Goal: Transaction & Acquisition: Purchase product/service

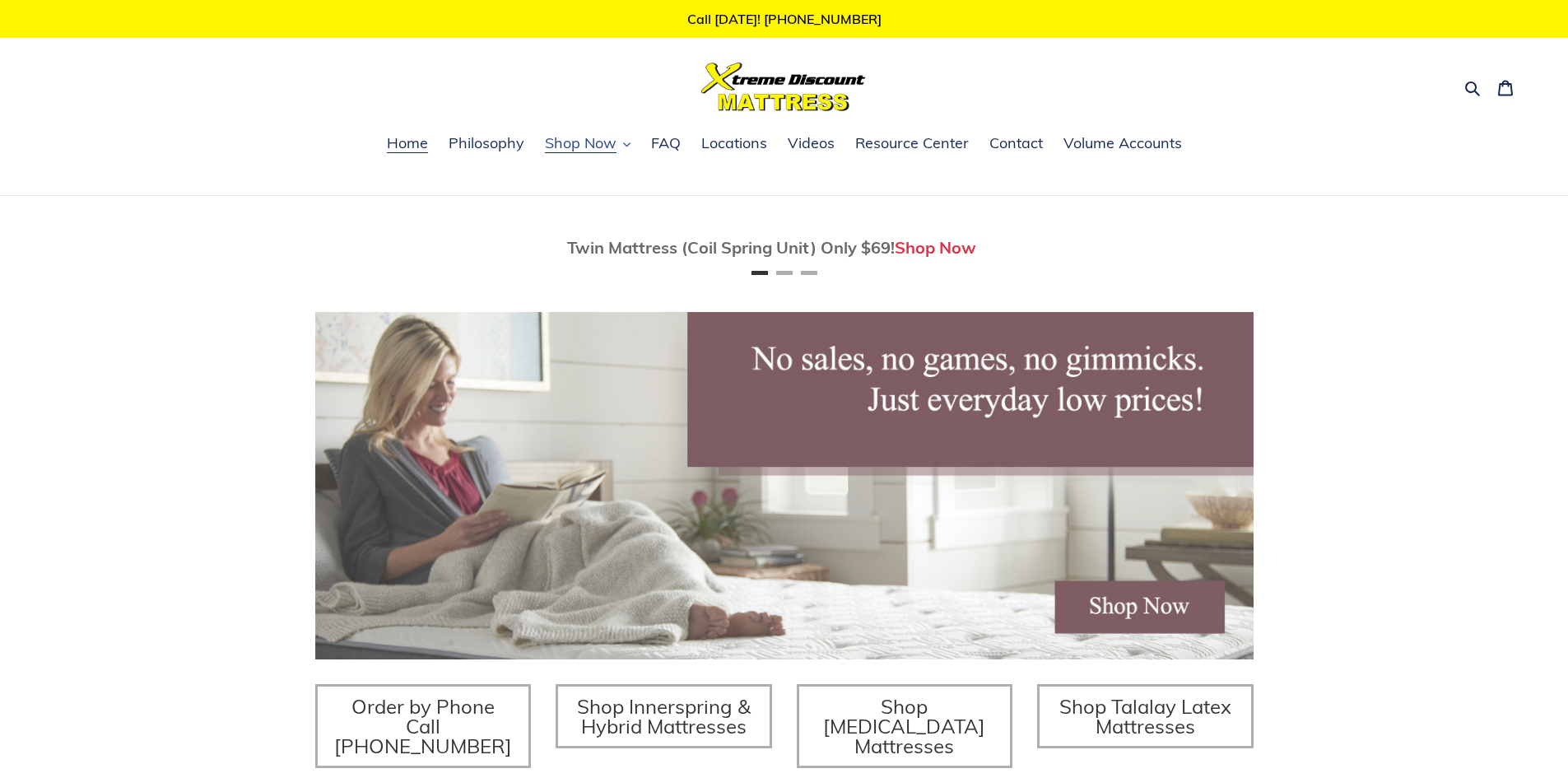
click at [571, 143] on span "Shop Now" at bounding box center [581, 144] width 72 height 20
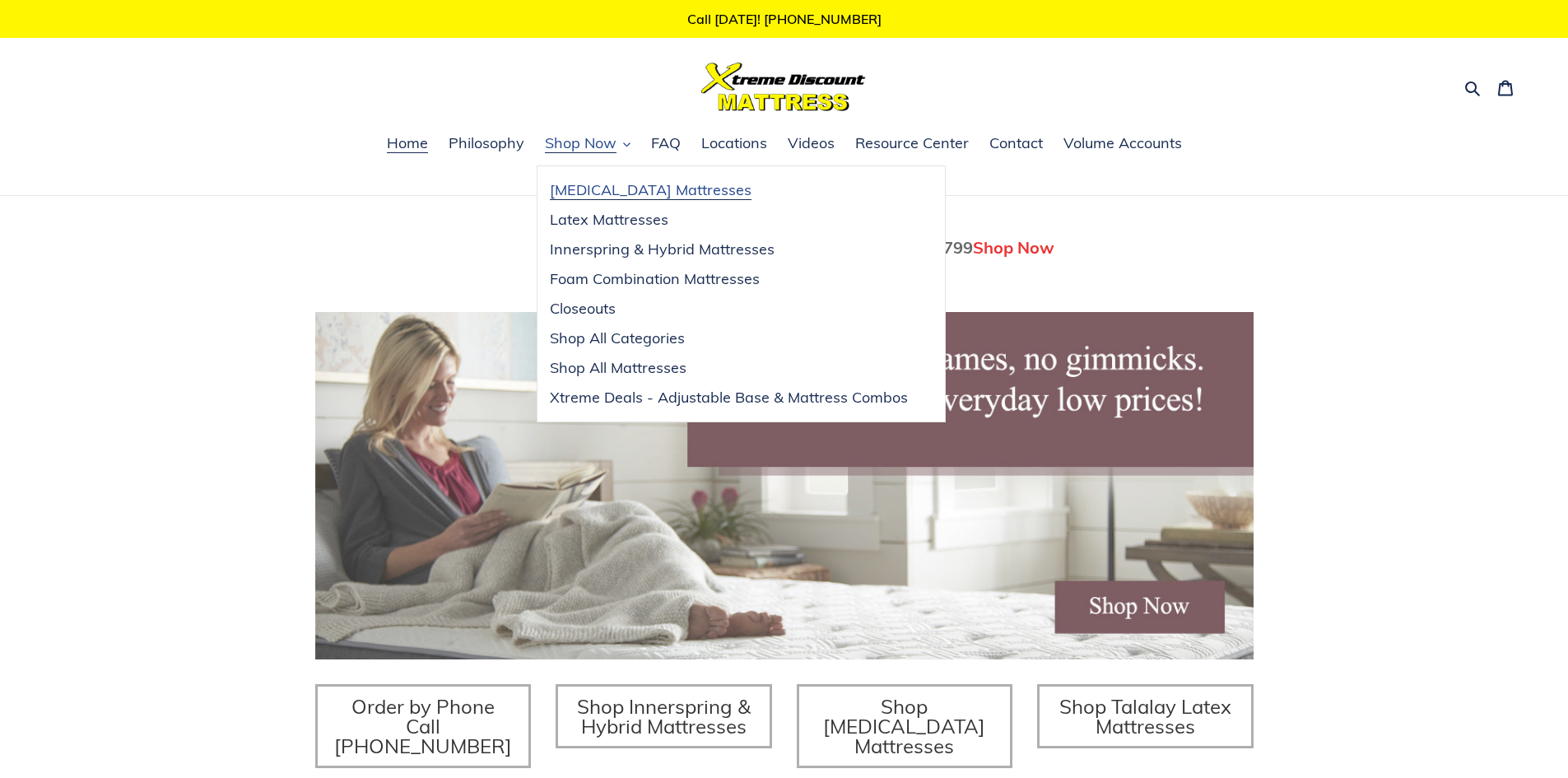
scroll to position [0, 938]
click at [669, 277] on span "Foam Combination Mattresses" at bounding box center [655, 279] width 210 height 20
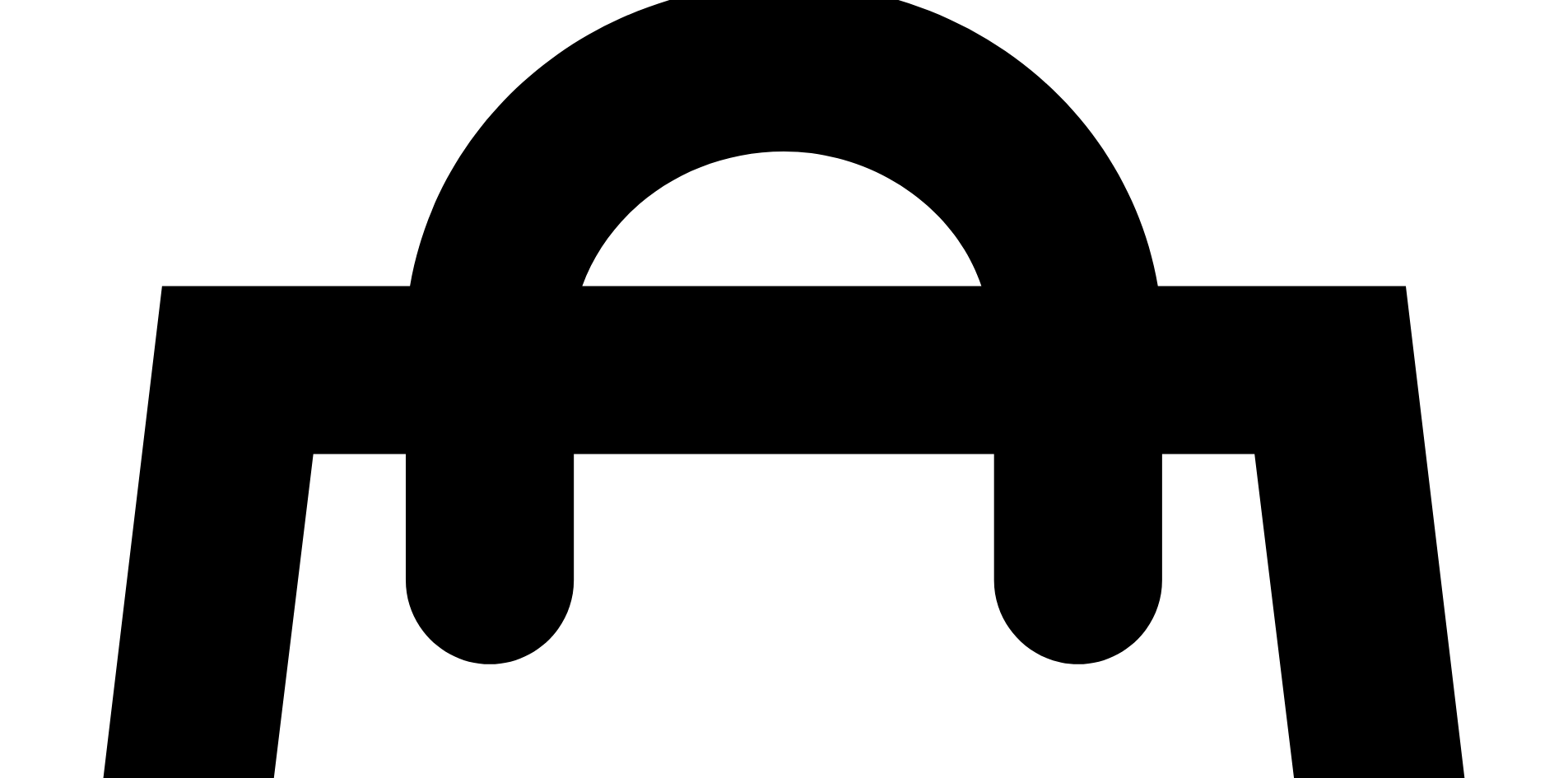
scroll to position [494, 0]
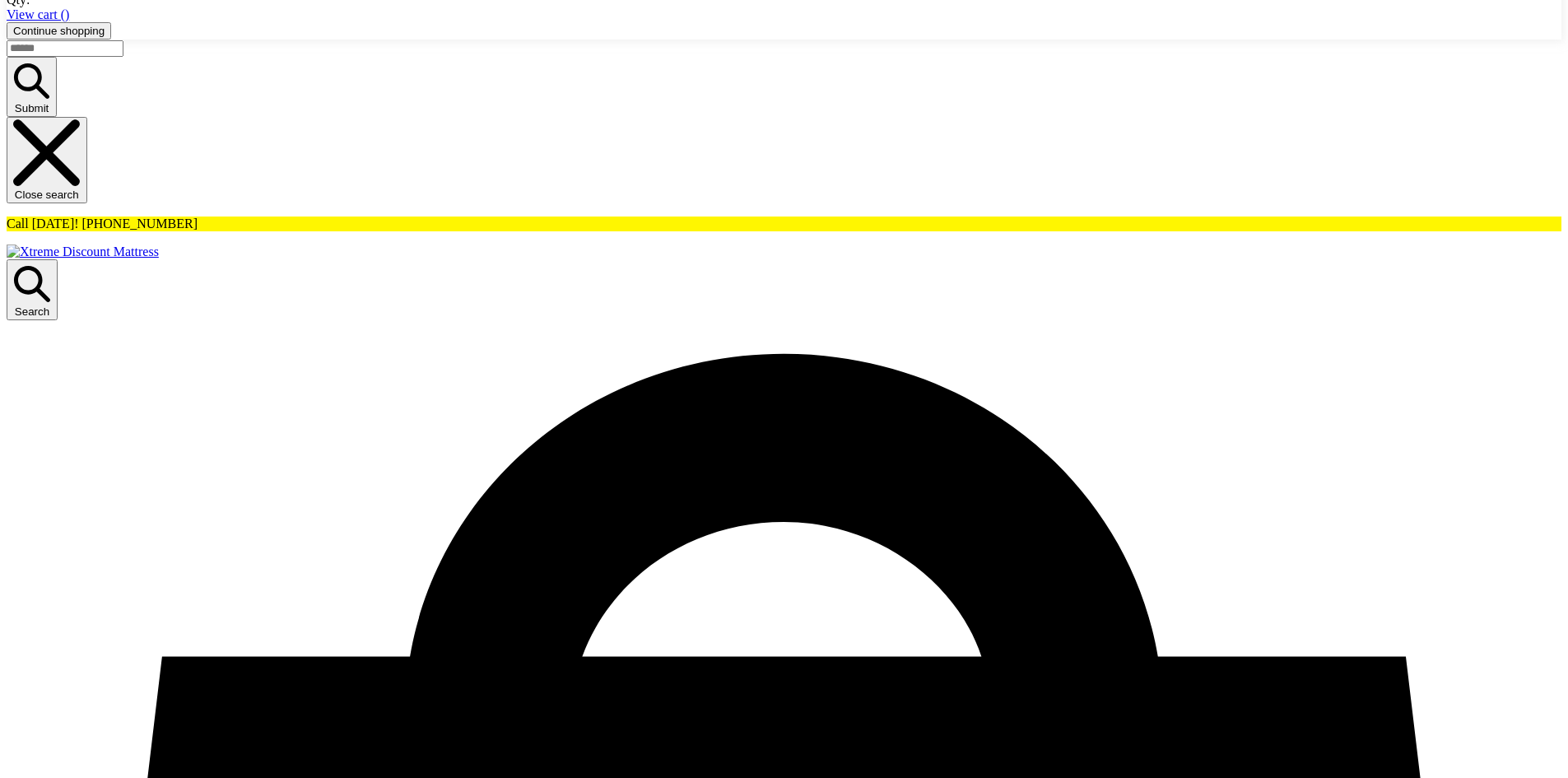
scroll to position [329, 0]
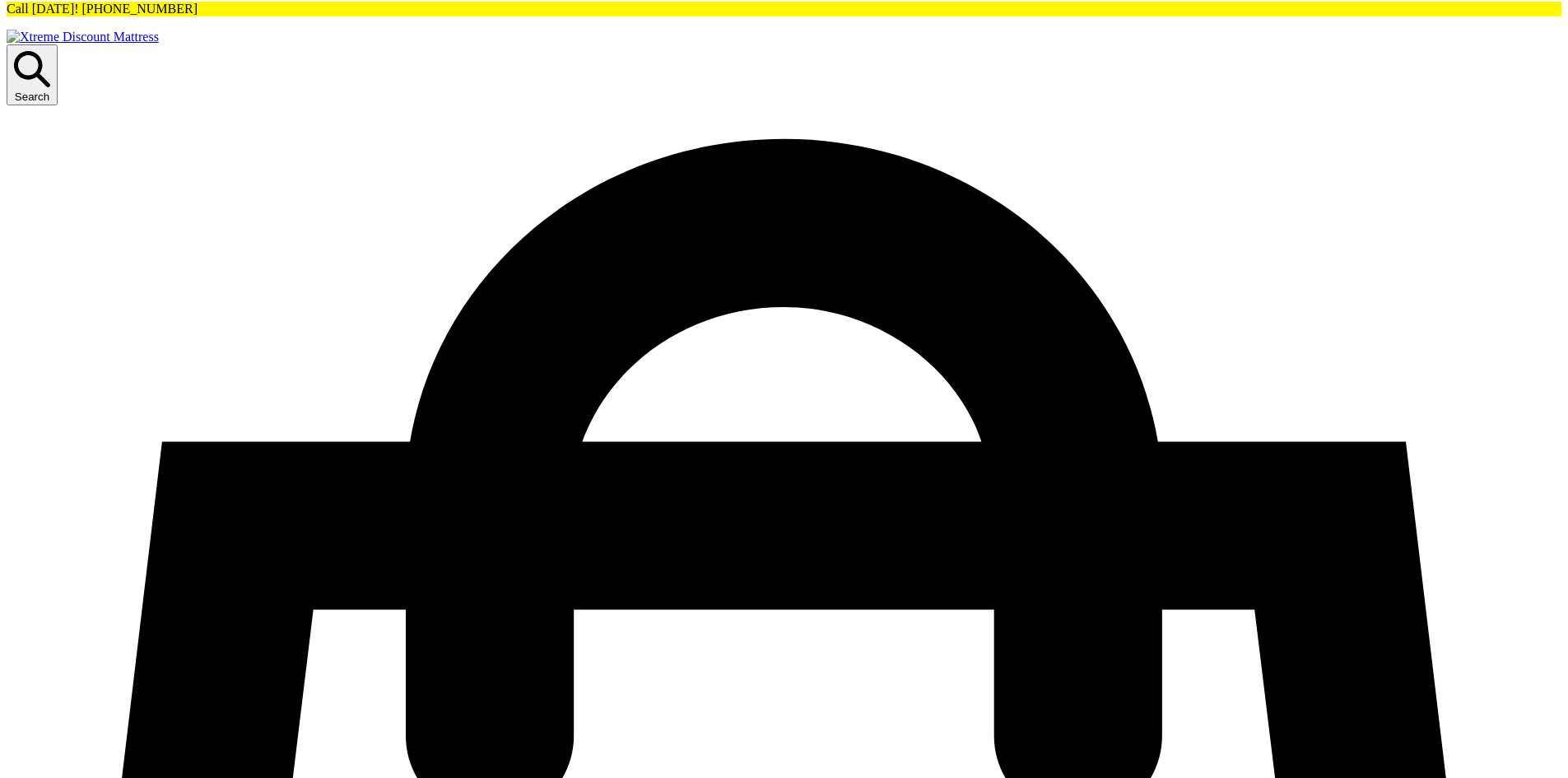
select select "**********"
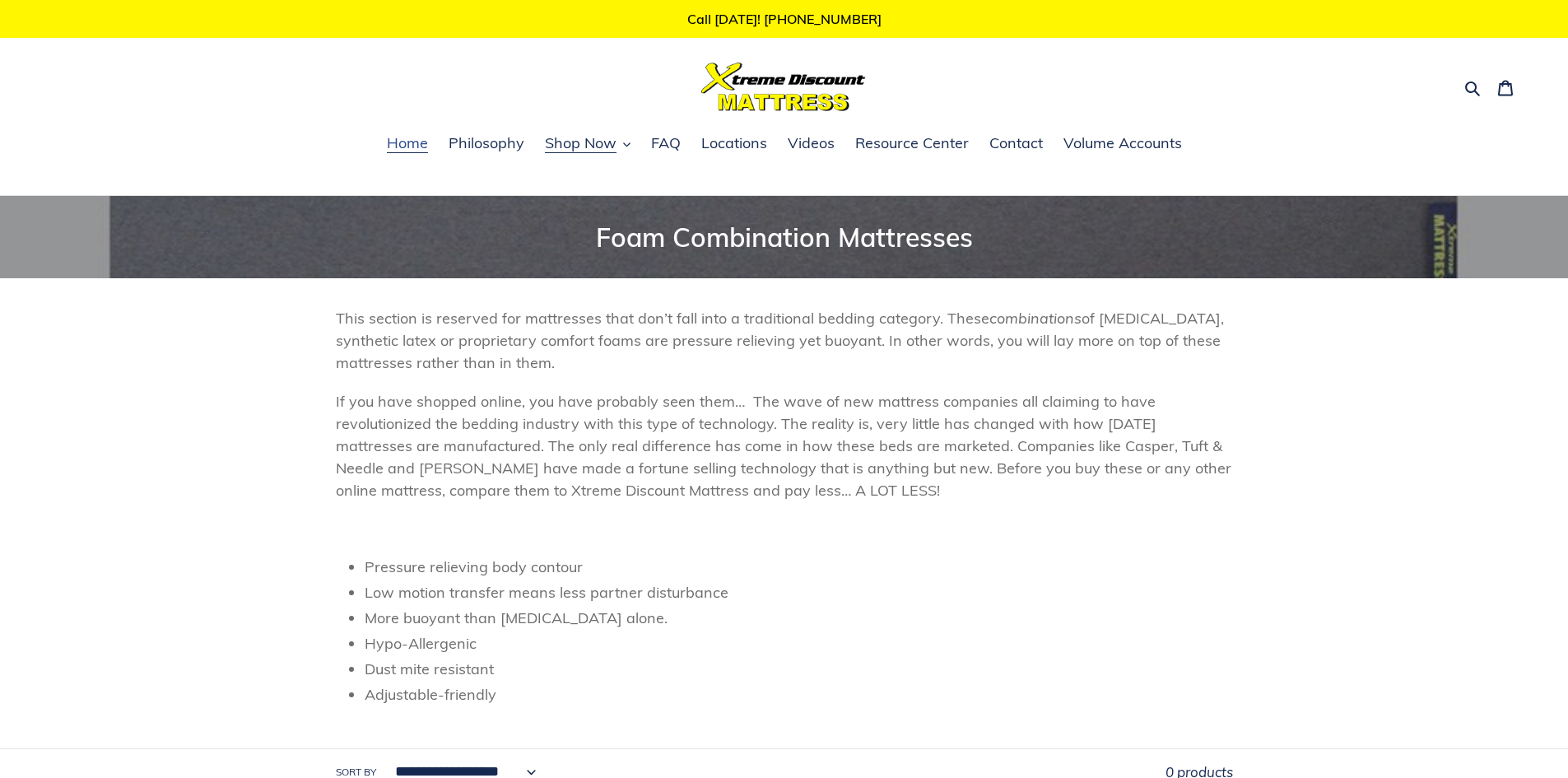
click at [401, 141] on span "Home" at bounding box center [407, 144] width 41 height 20
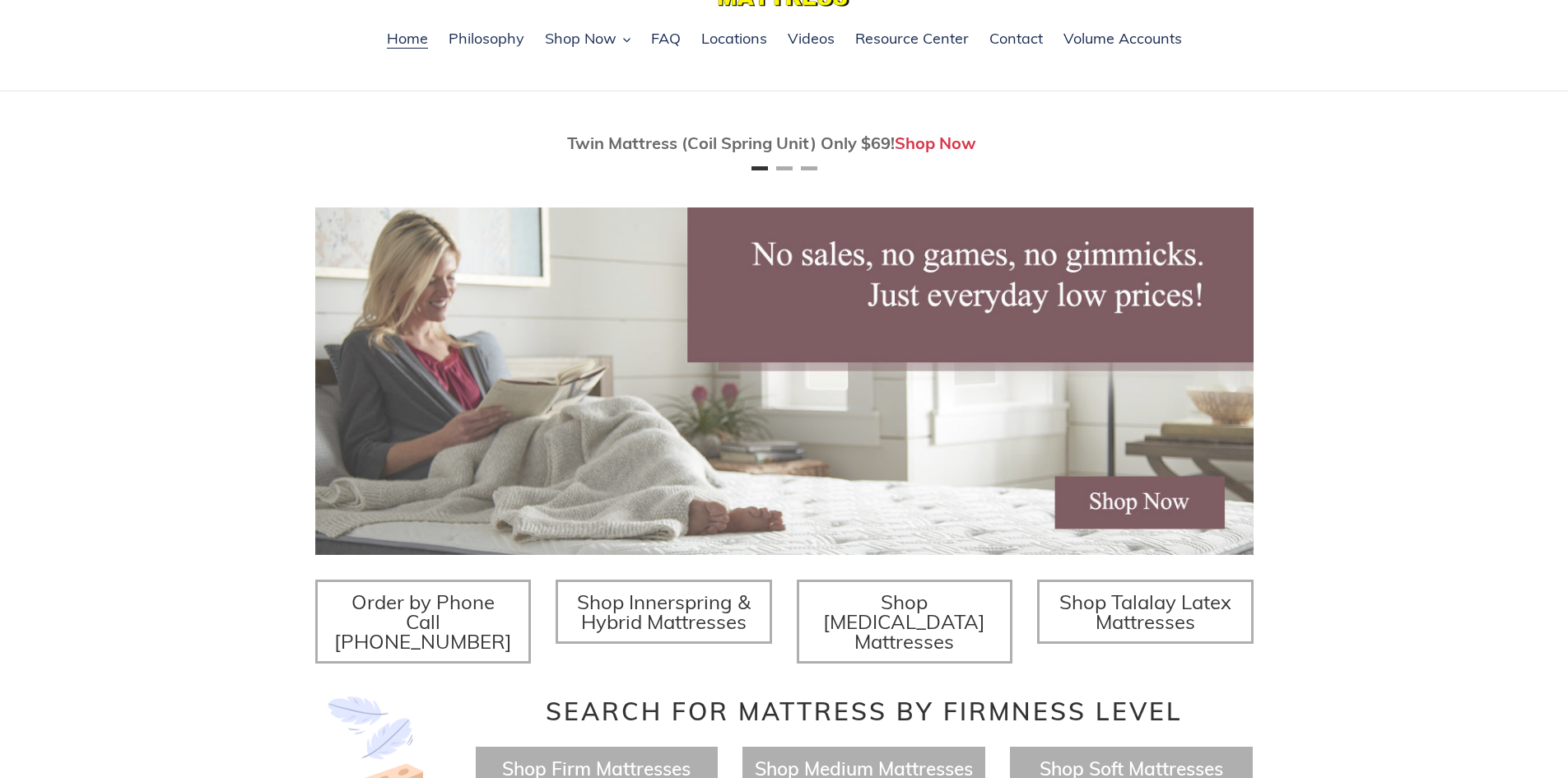
scroll to position [247, 0]
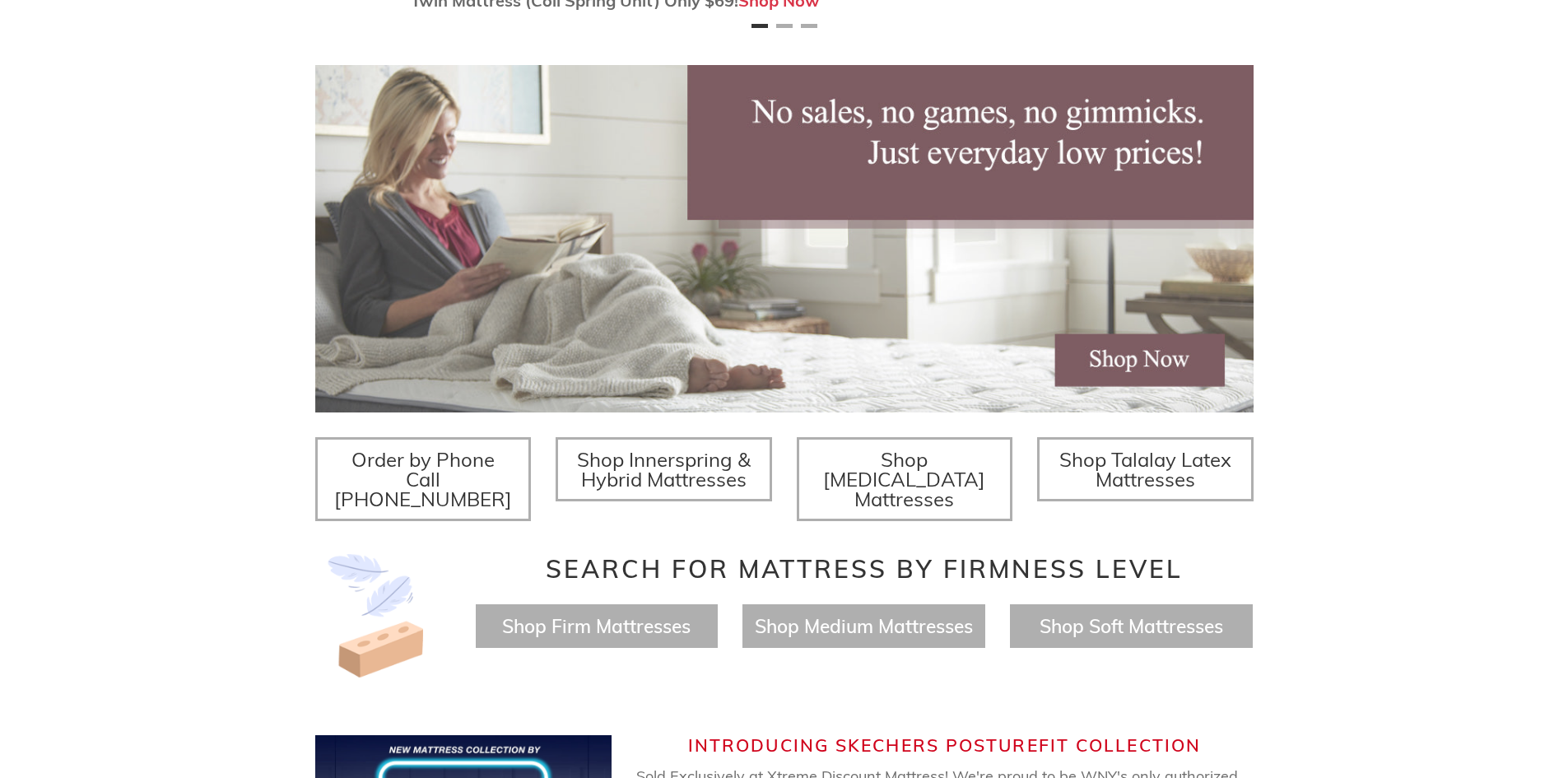
click at [884, 482] on span "Shop Memory Foam Mattresses" at bounding box center [904, 478] width 162 height 64
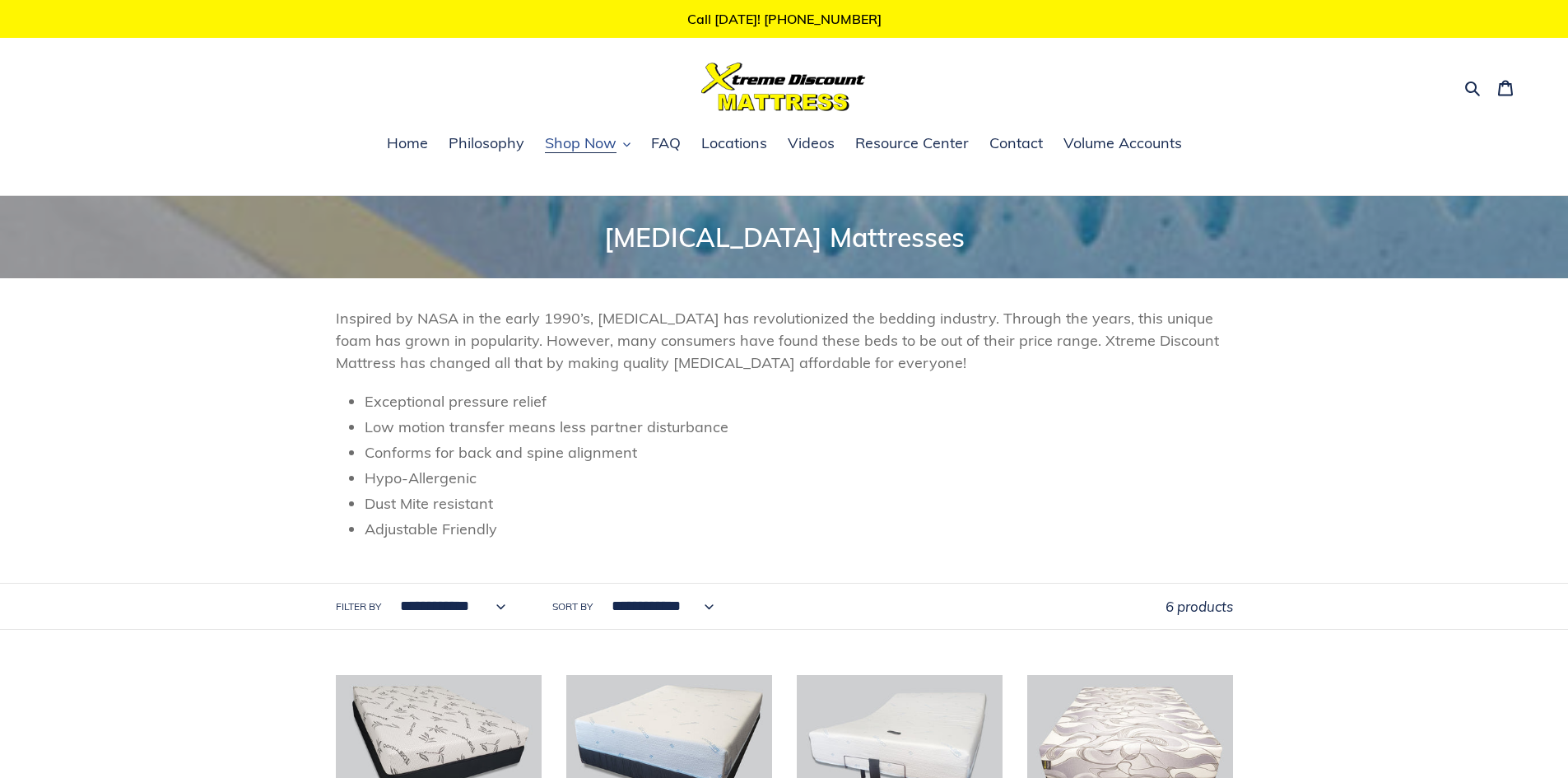
click at [579, 142] on span "Shop Now" at bounding box center [581, 144] width 72 height 20
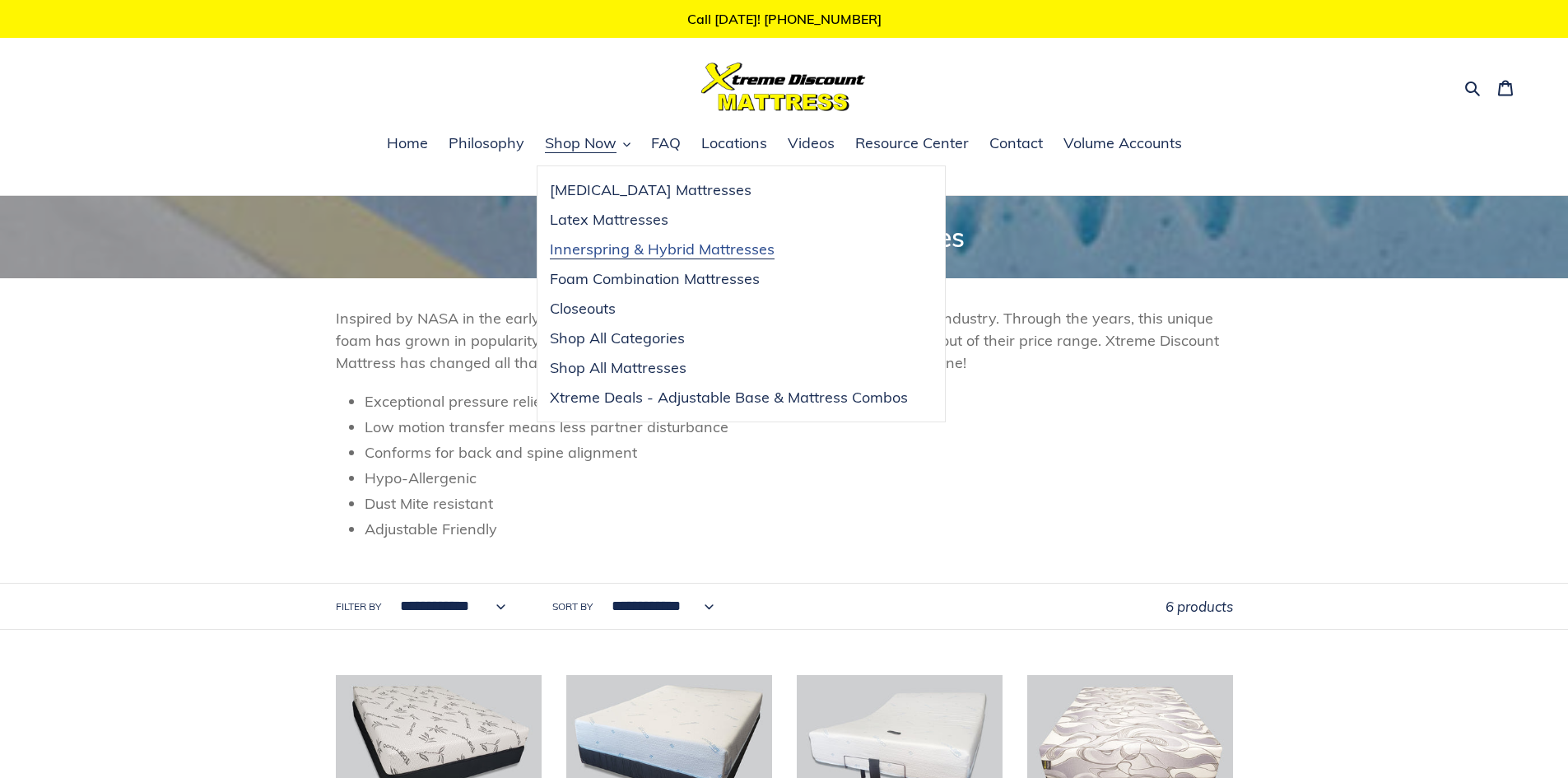
click at [723, 245] on span "Innerspring & Hybrid Mattresses" at bounding box center [662, 250] width 225 height 20
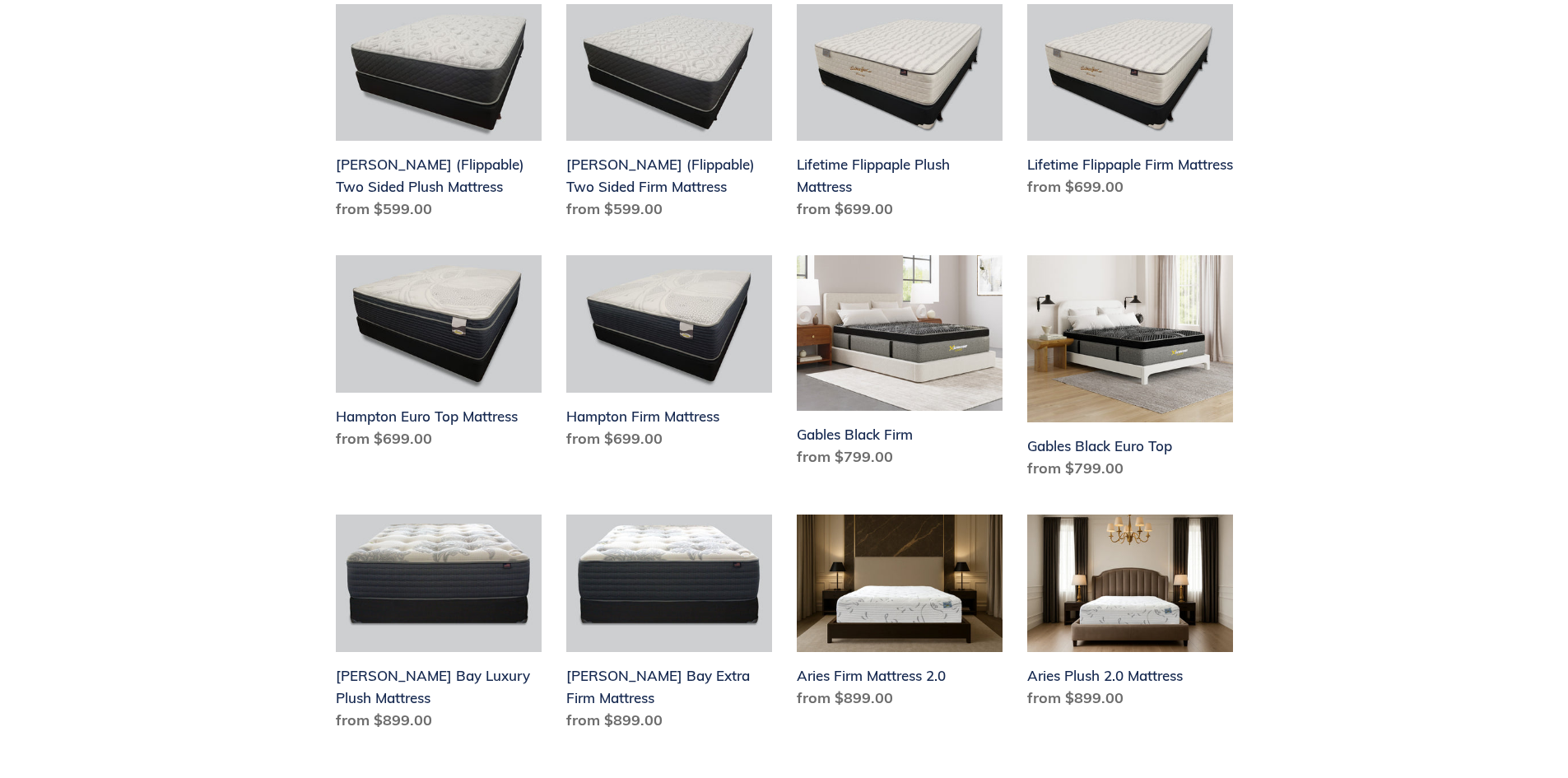
scroll to position [2222, 0]
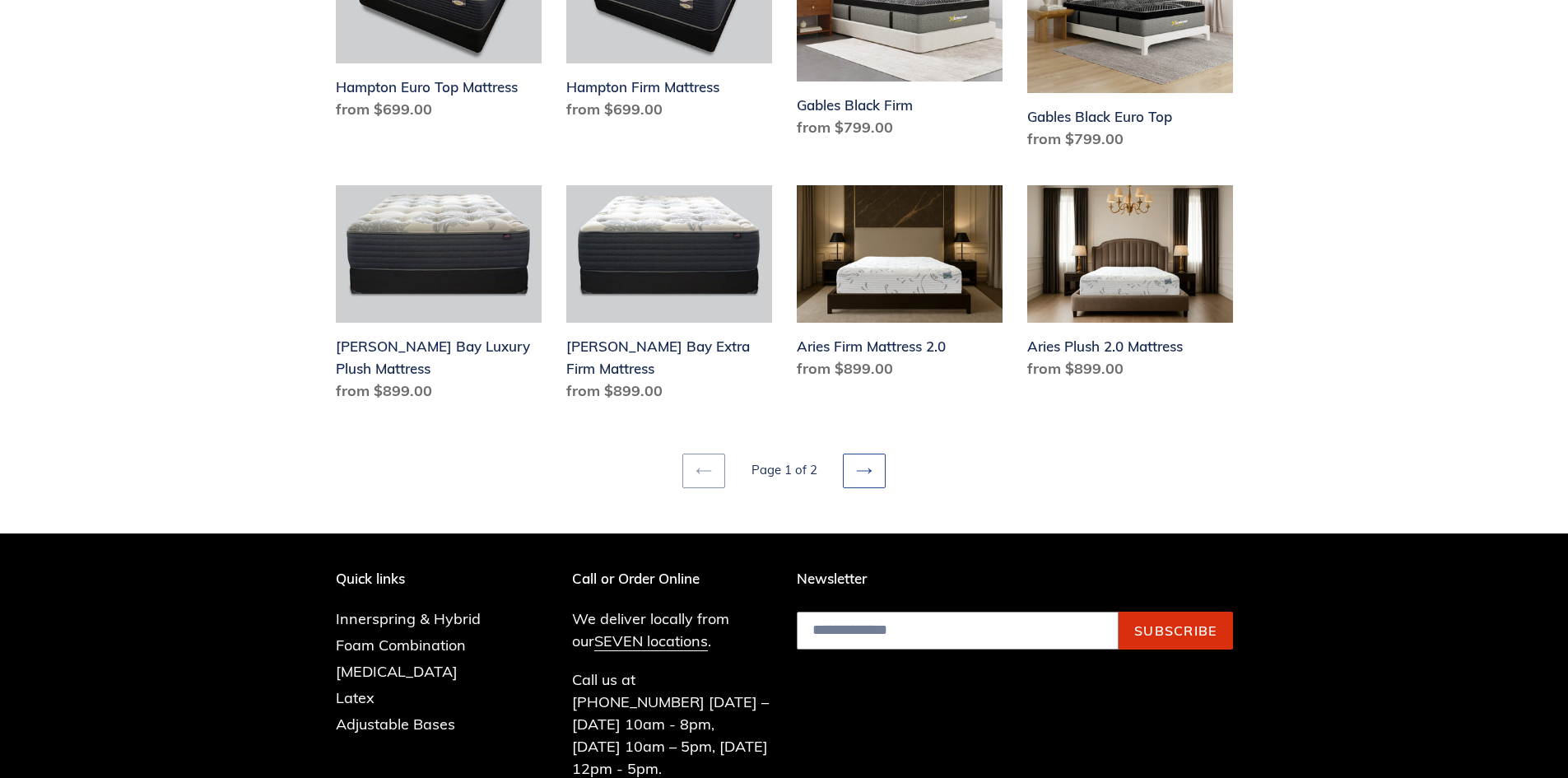
click at [863, 462] on icon at bounding box center [864, 471] width 17 height 17
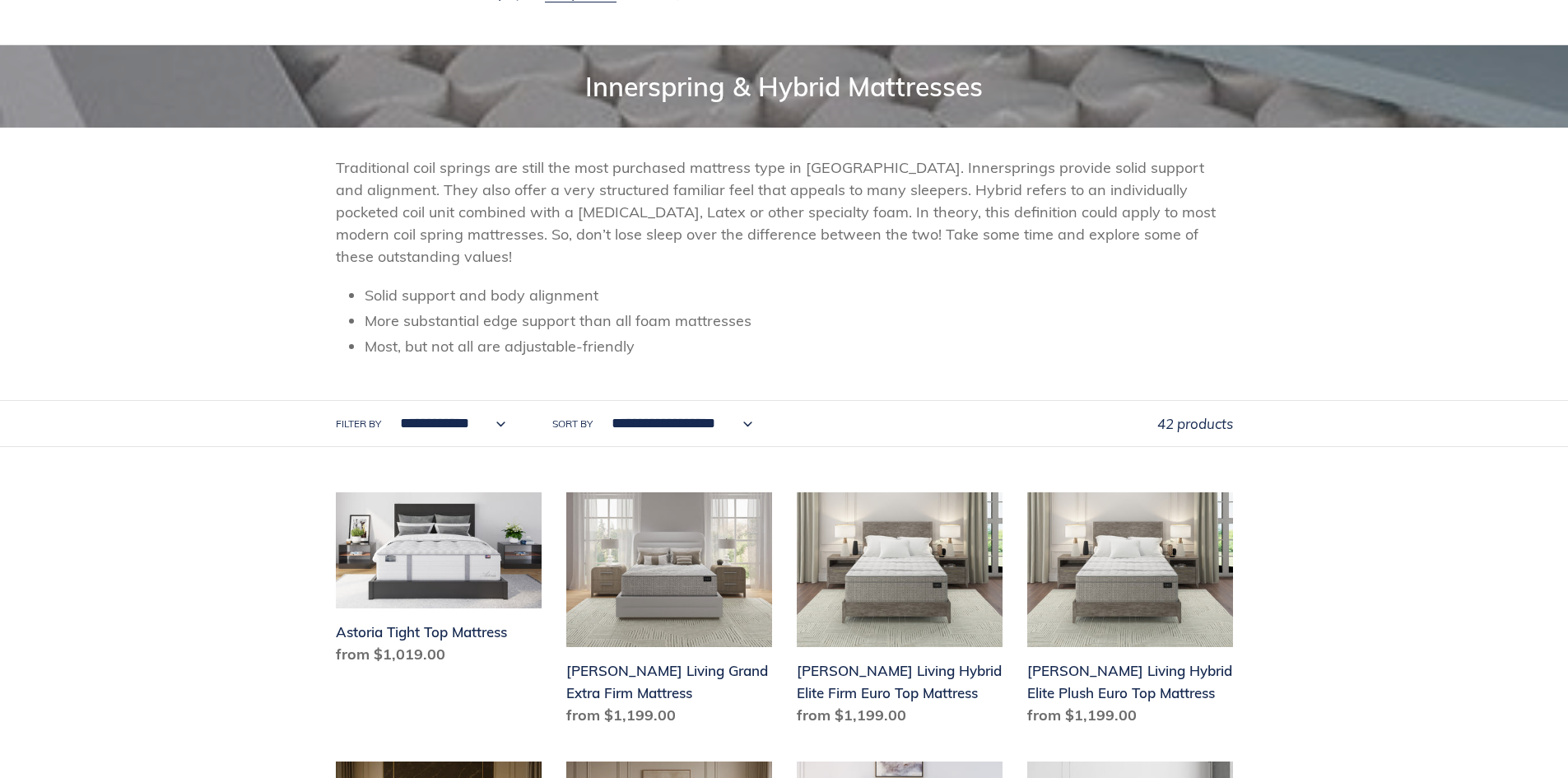
scroll to position [164, 0]
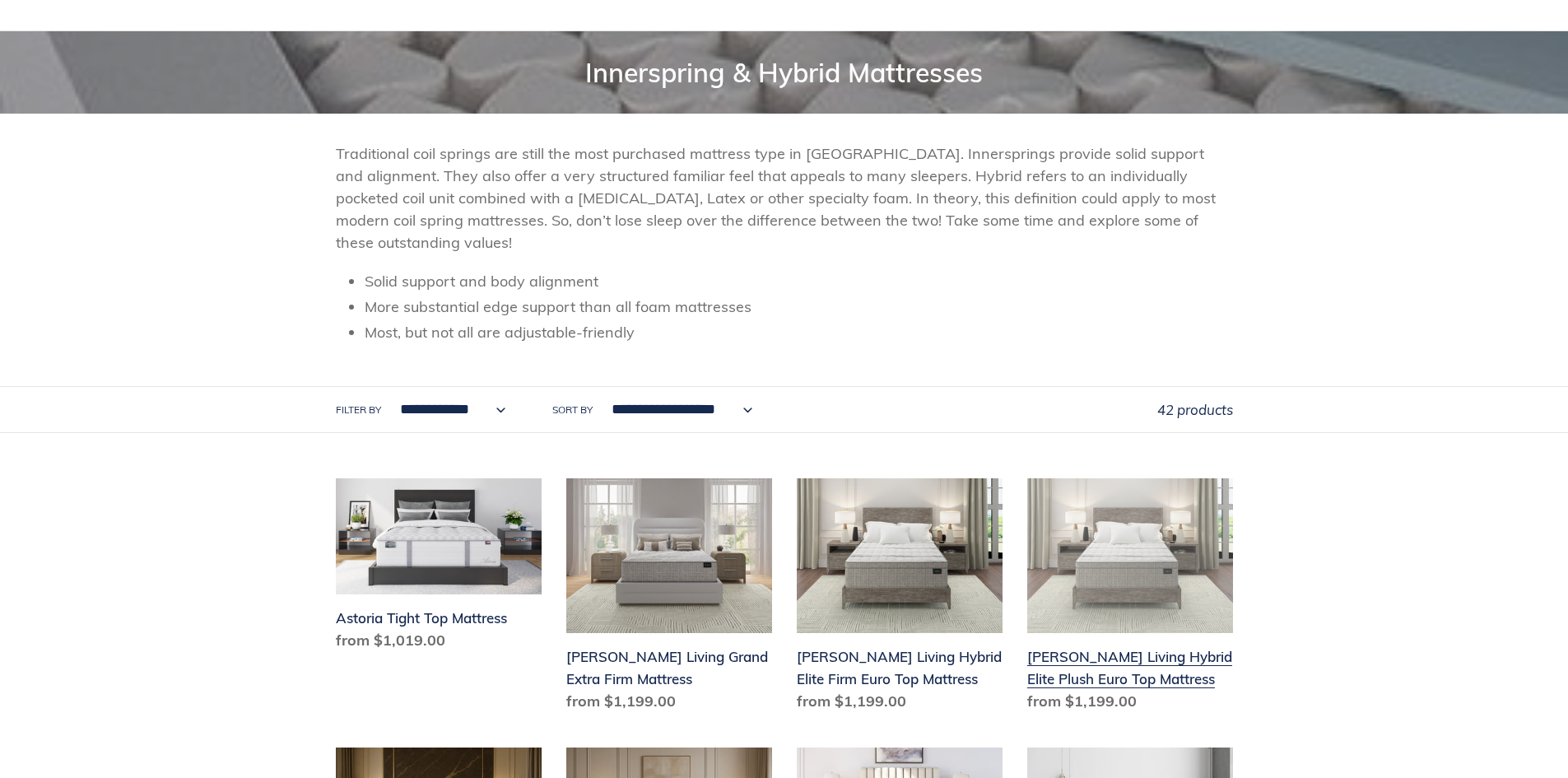
click at [1151, 550] on link "[PERSON_NAME] Living Hybrid Elite Plush Euro Top Mattress" at bounding box center [1130, 599] width 205 height 240
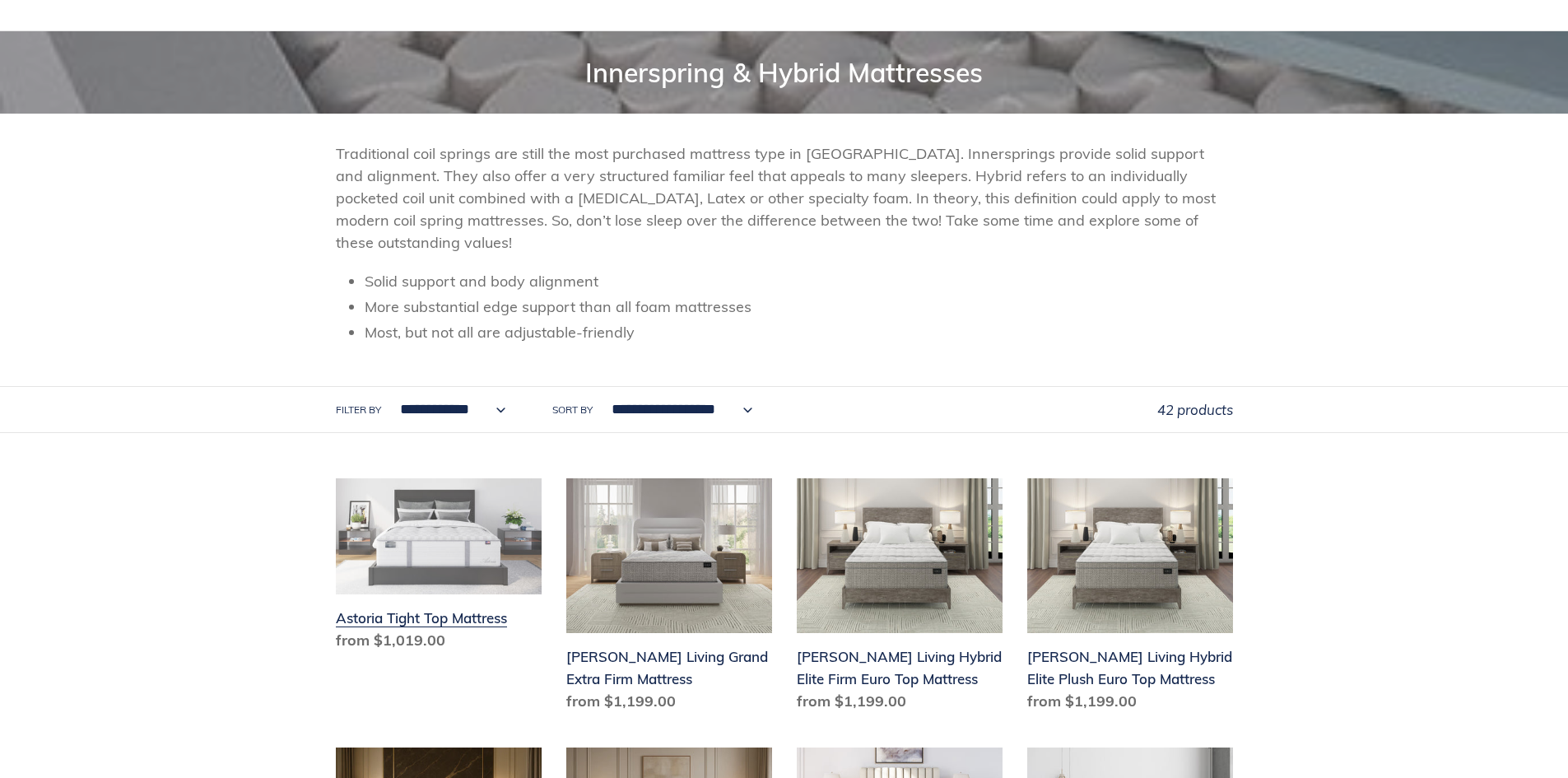
click at [415, 558] on link "Astoria Tight Top Mattress" at bounding box center [438, 568] width 205 height 179
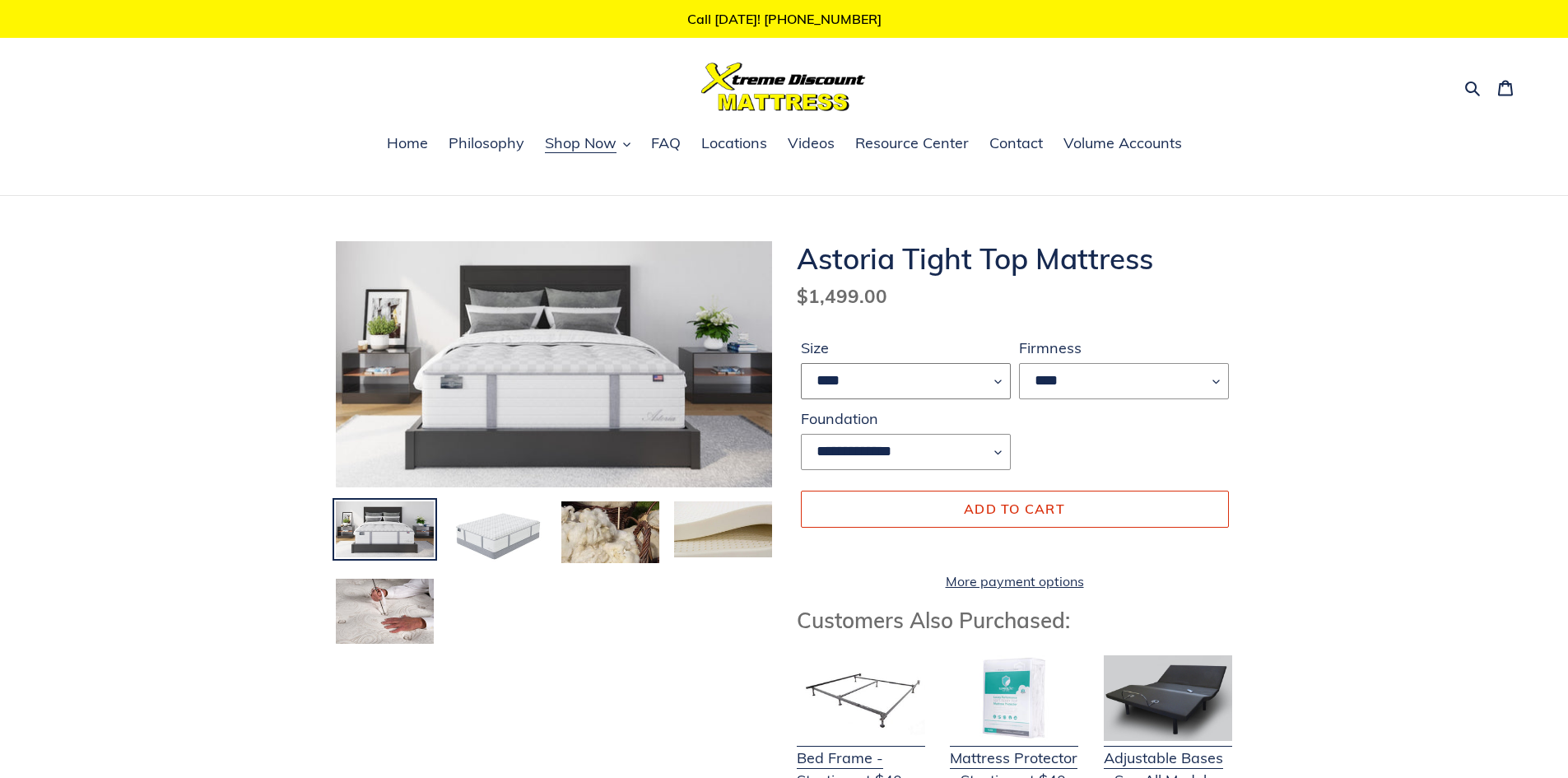
click at [990, 380] on select "**** **** ***** ****" at bounding box center [905, 381] width 210 height 36
select select "****"
click at [801, 363] on select "**** **** ***** ****" at bounding box center [905, 381] width 210 height 36
click at [1207, 383] on select "****" at bounding box center [1124, 381] width 210 height 36
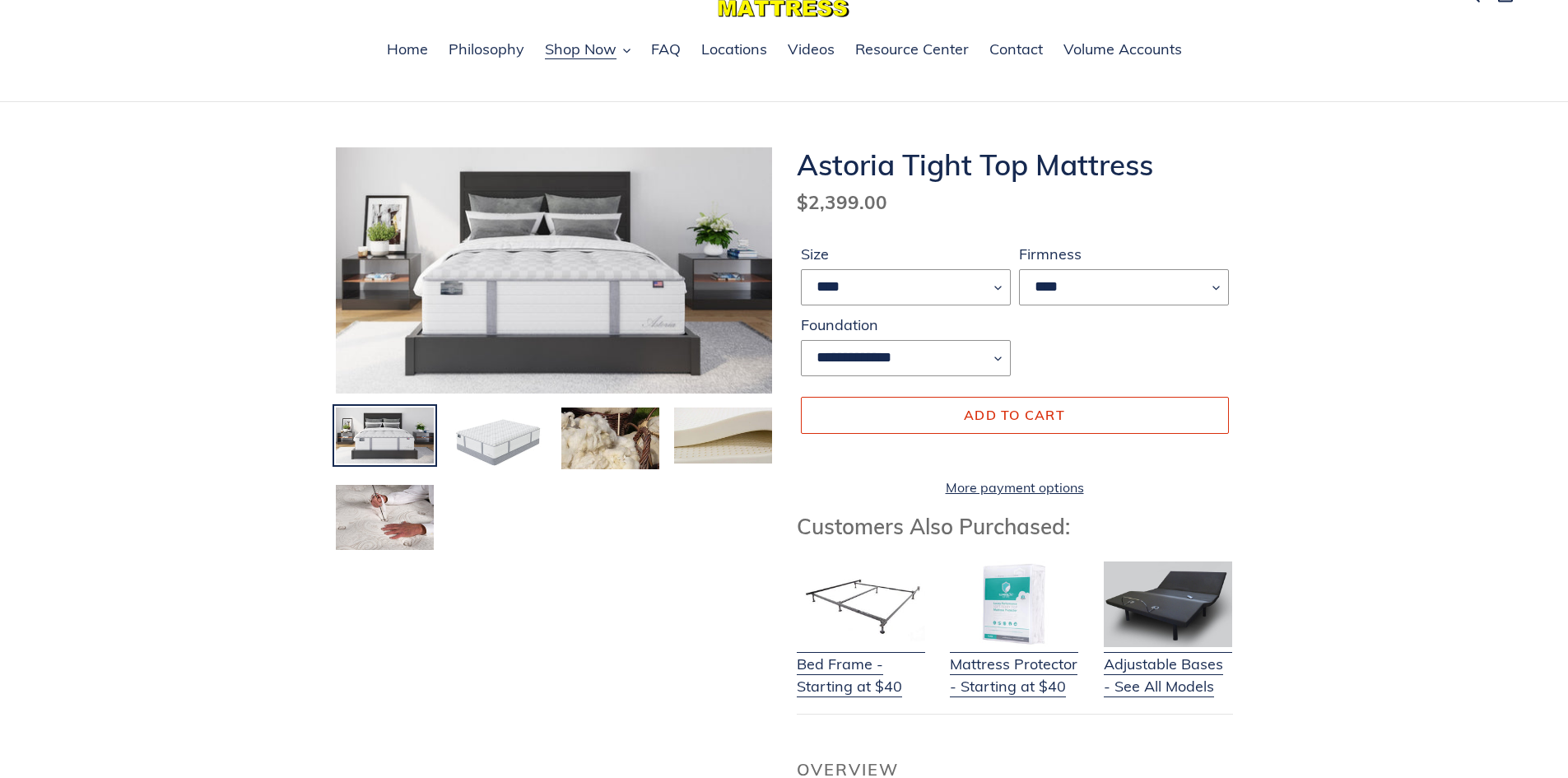
scroll to position [83, 0]
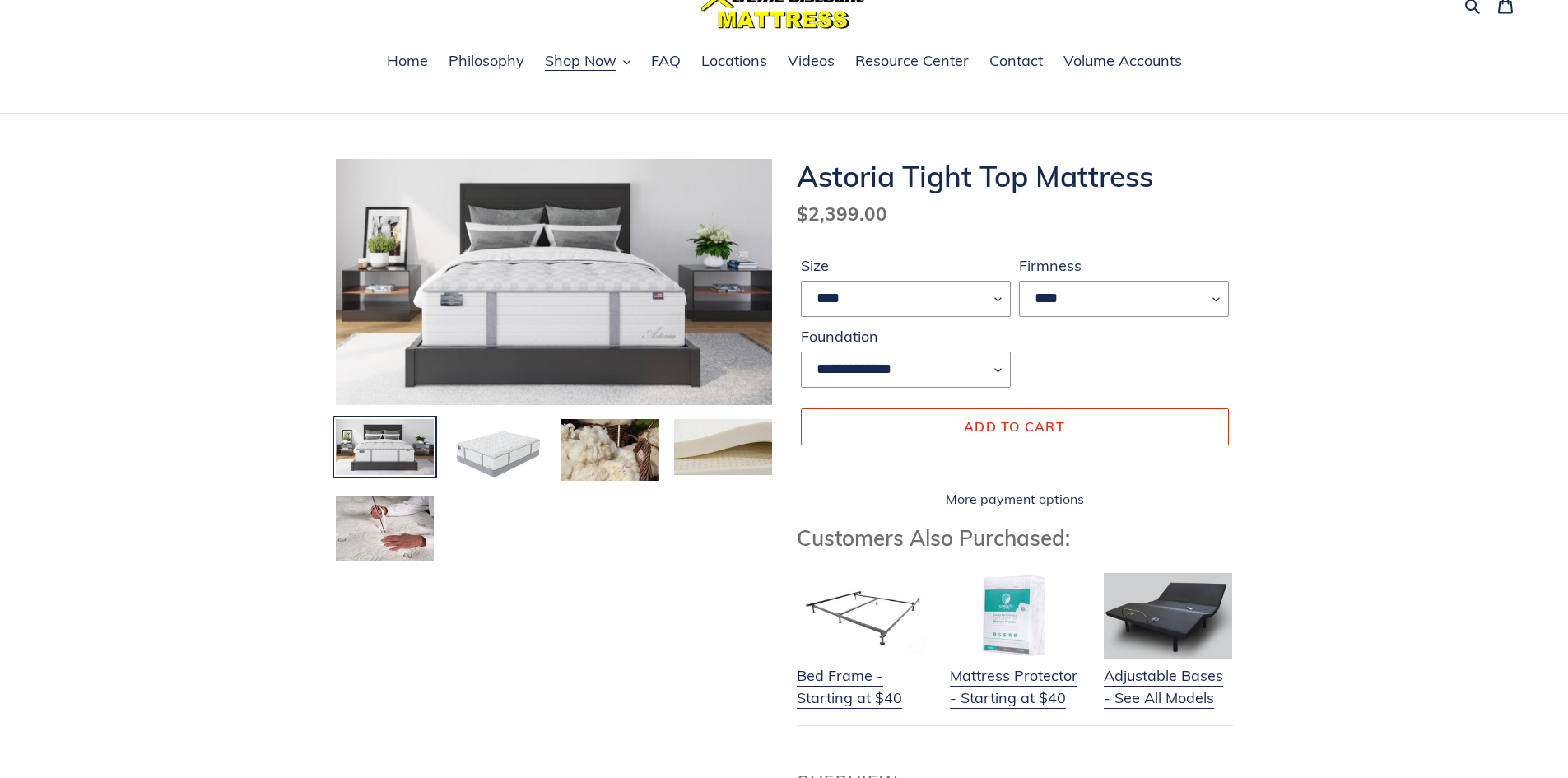
drag, startPoint x: 418, startPoint y: 579, endPoint x: 466, endPoint y: 532, distance: 67.2
click at [488, 465] on img at bounding box center [497, 452] width 101 height 69
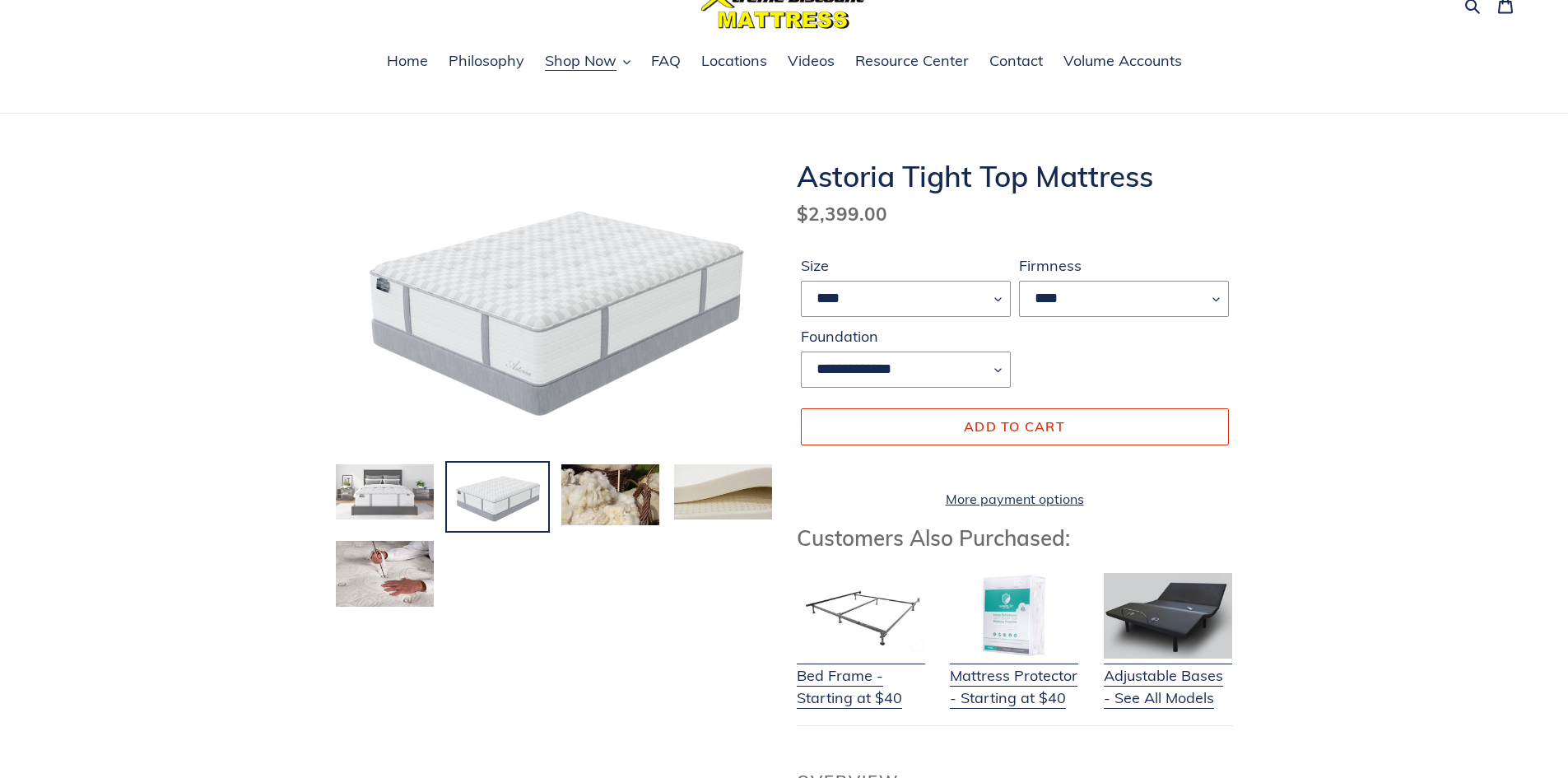
click at [377, 467] on img at bounding box center [384, 492] width 101 height 58
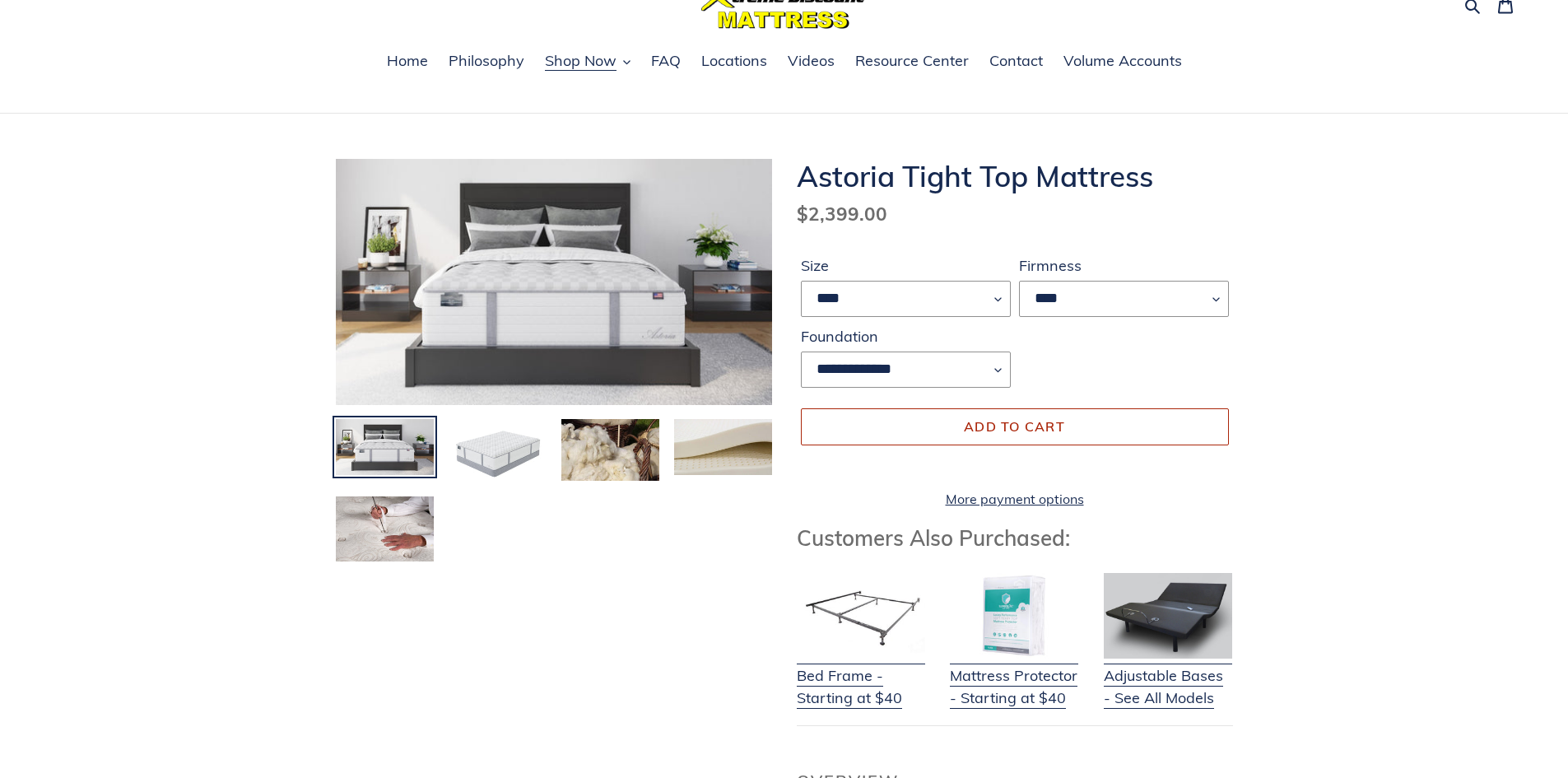
click at [1012, 428] on span "Add to cart" at bounding box center [1014, 427] width 101 height 17
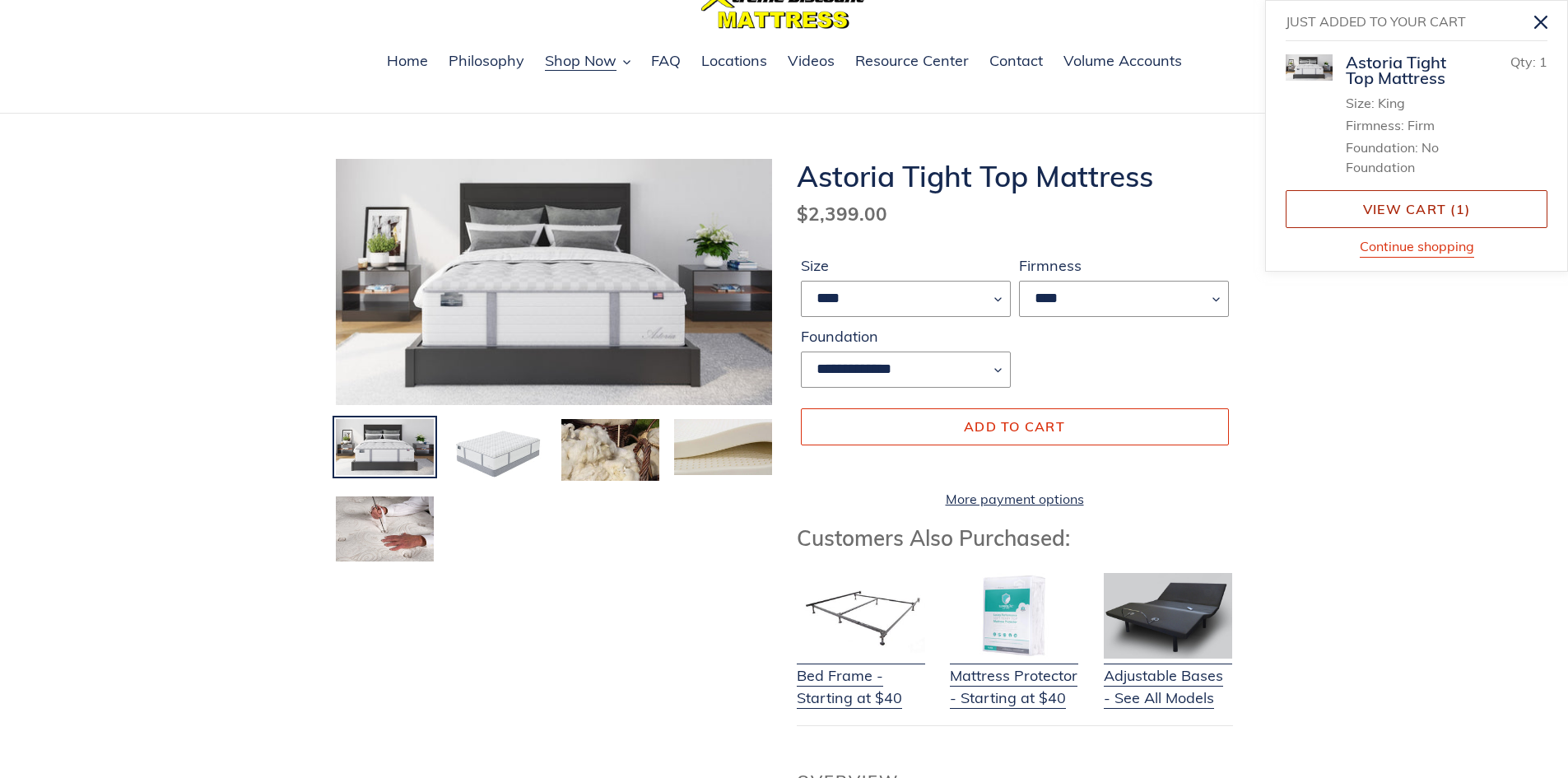
click at [1419, 212] on link "View cart ( 1 )" at bounding box center [1417, 209] width 262 height 38
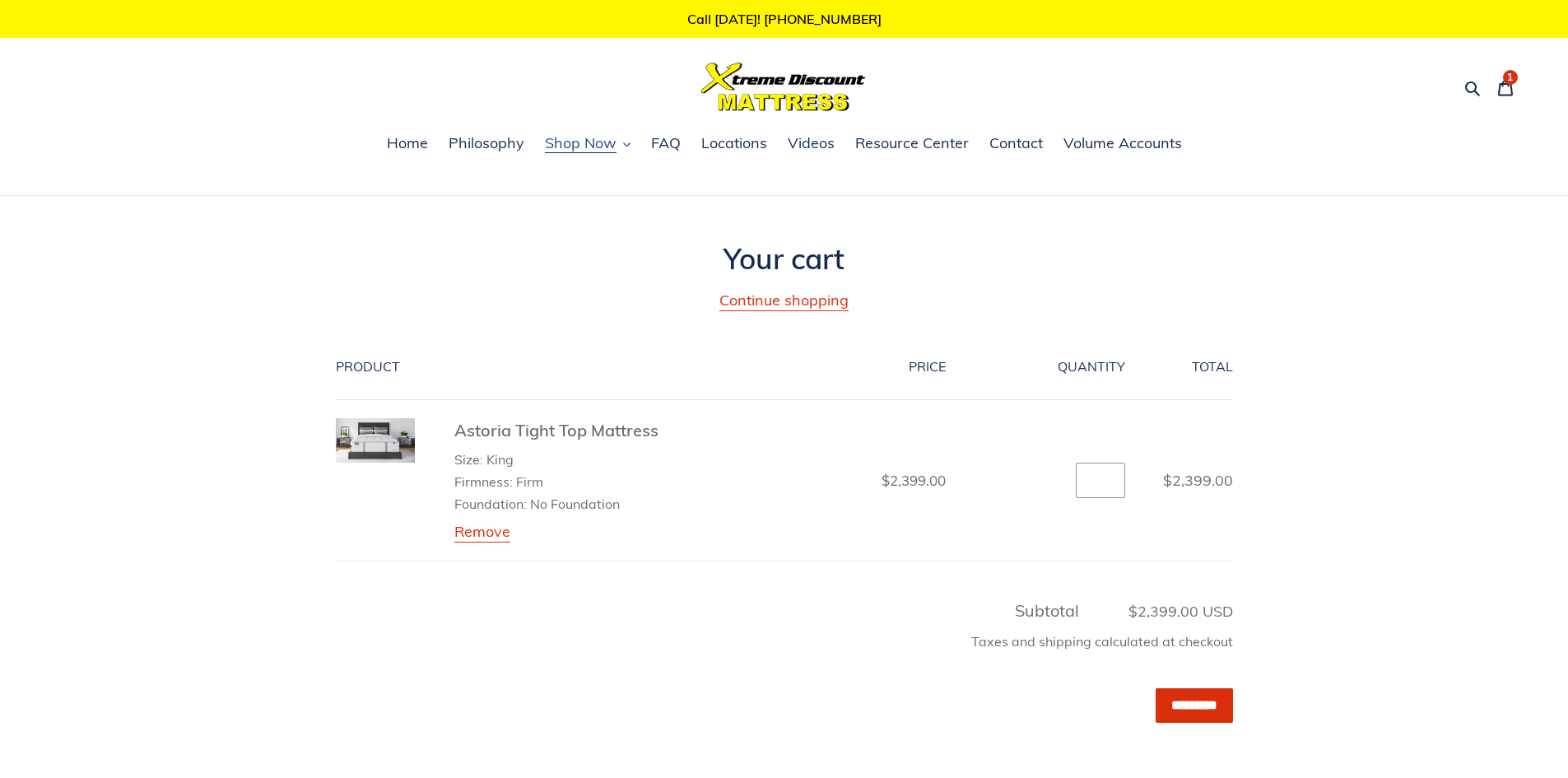
click at [587, 143] on span "Shop Now" at bounding box center [581, 144] width 72 height 20
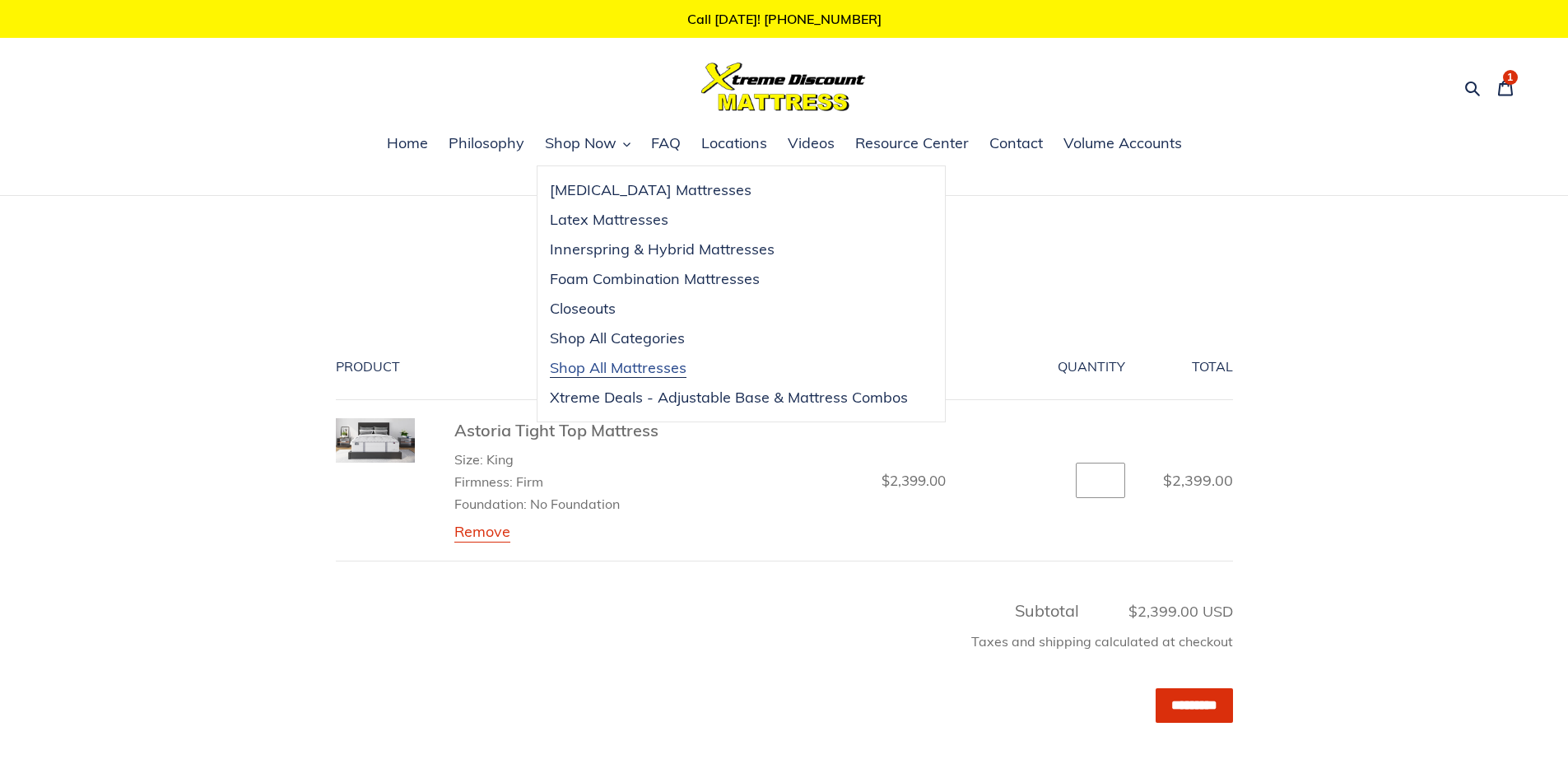
click at [615, 366] on span "Shop All Mattresses" at bounding box center [619, 368] width 137 height 20
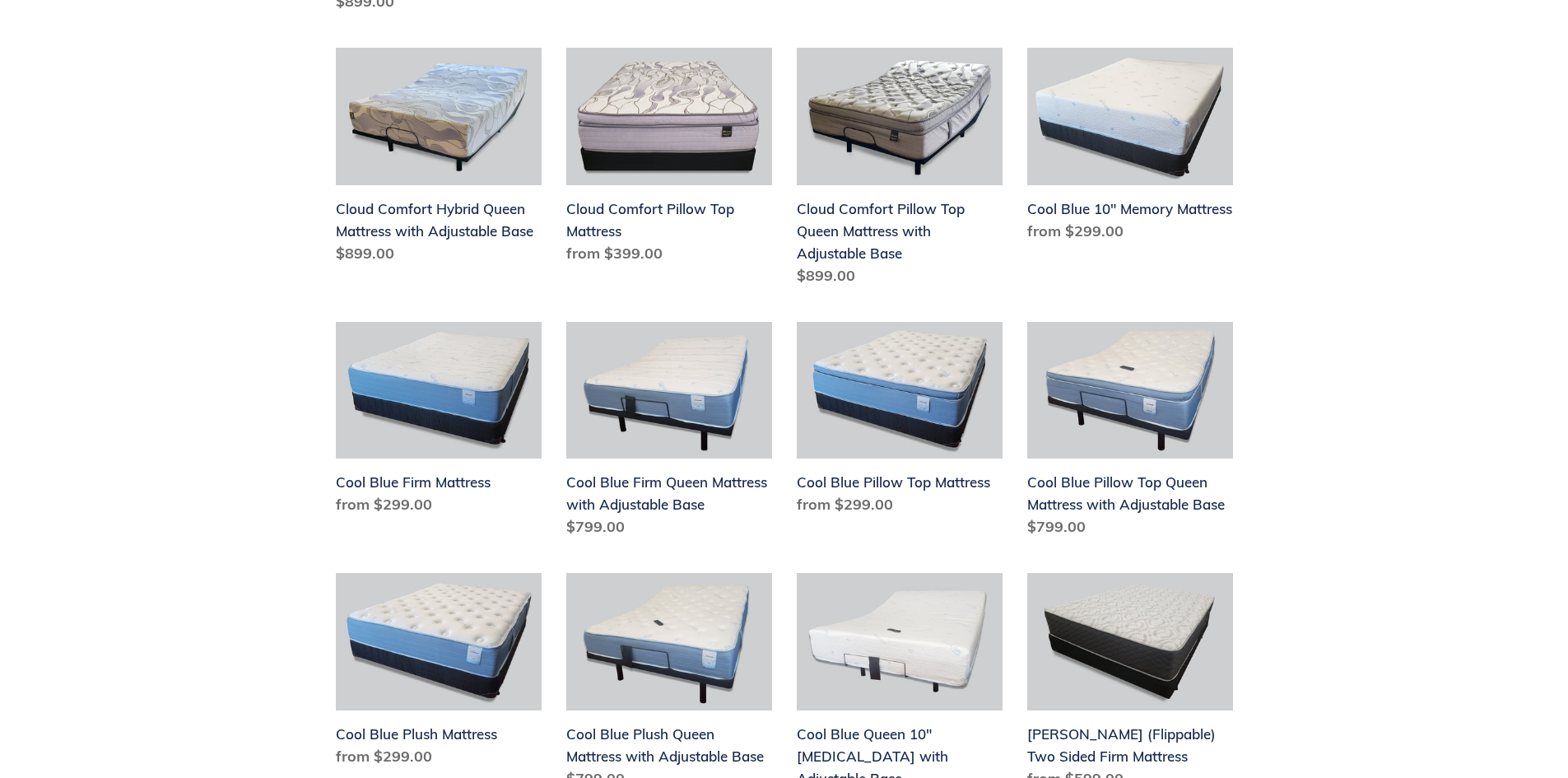
scroll to position [2205, 0]
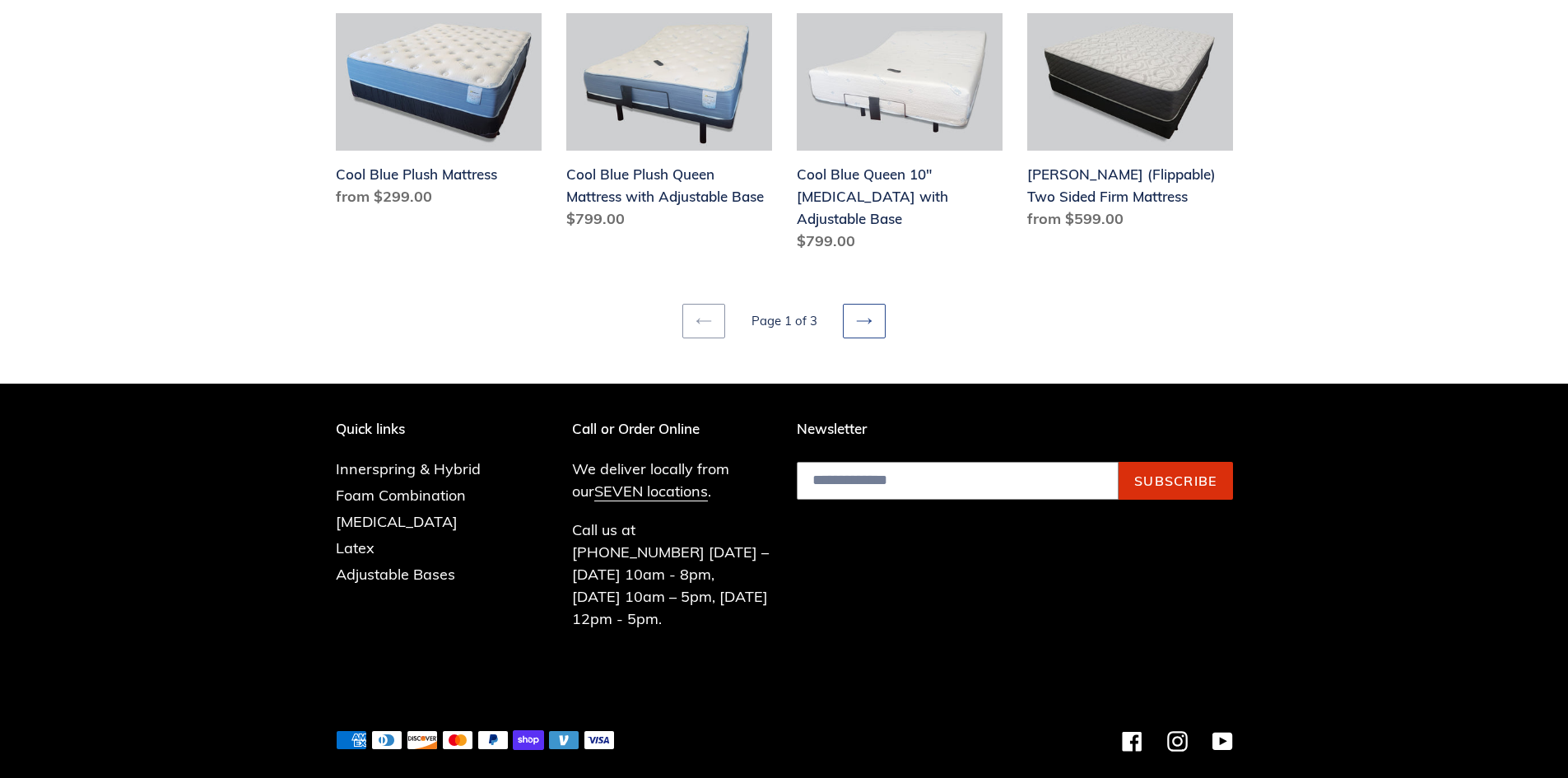
click at [868, 313] on icon at bounding box center [864, 321] width 17 height 17
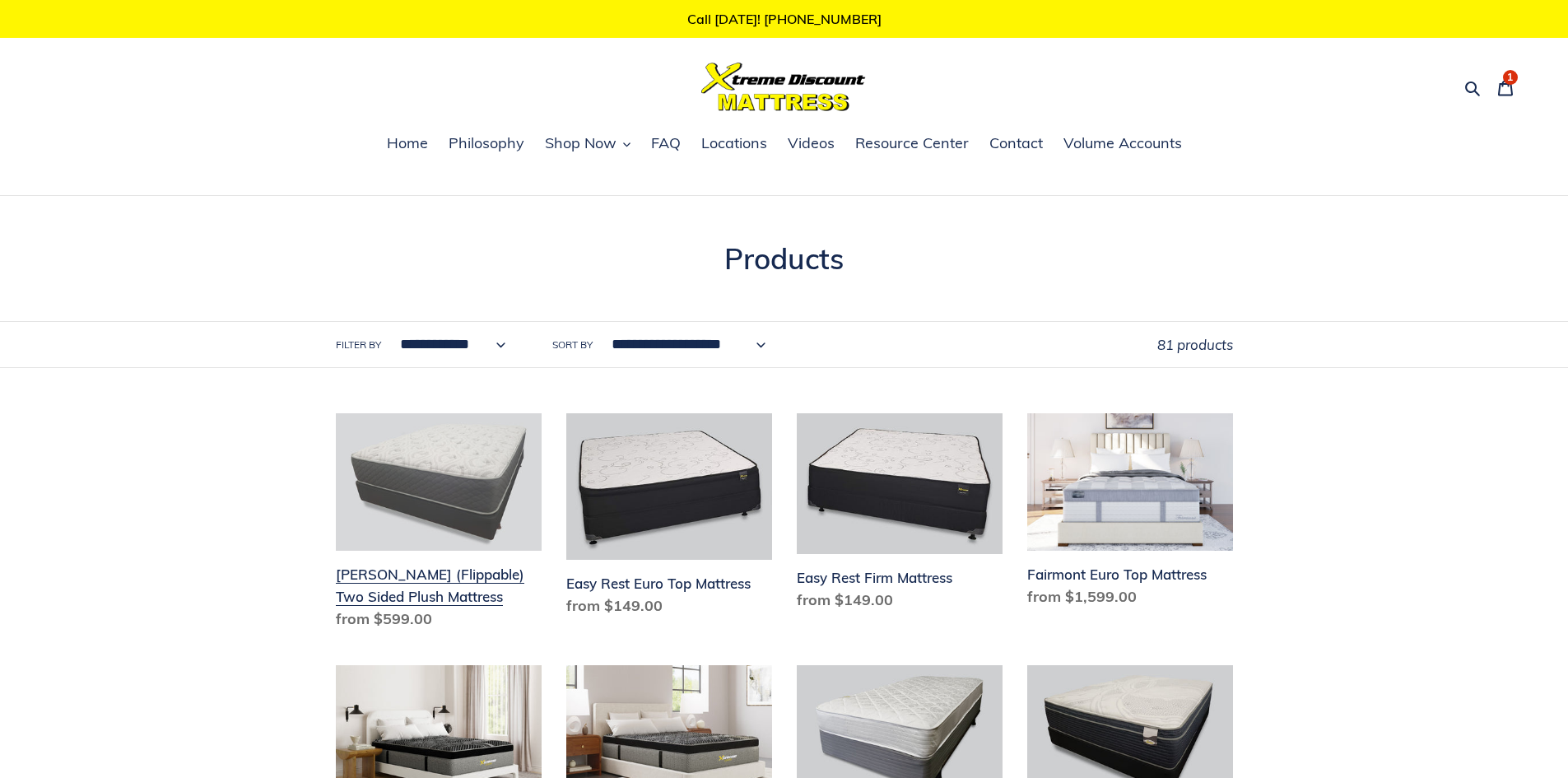
click at [502, 467] on link "Del Ray (Flippable) Two Sided Plush Mattress" at bounding box center [438, 524] width 205 height 223
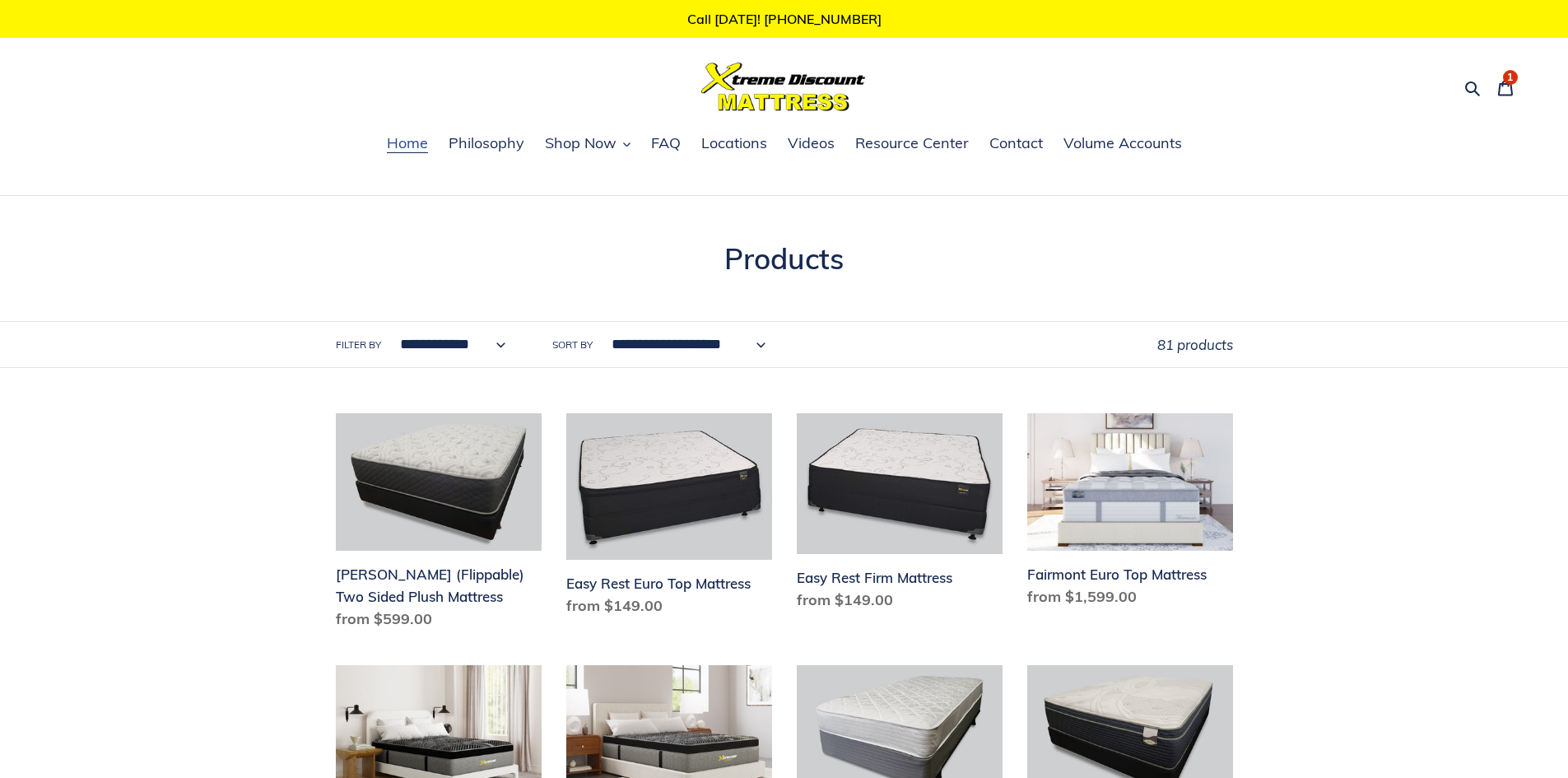
click at [403, 144] on span "Home" at bounding box center [407, 144] width 41 height 20
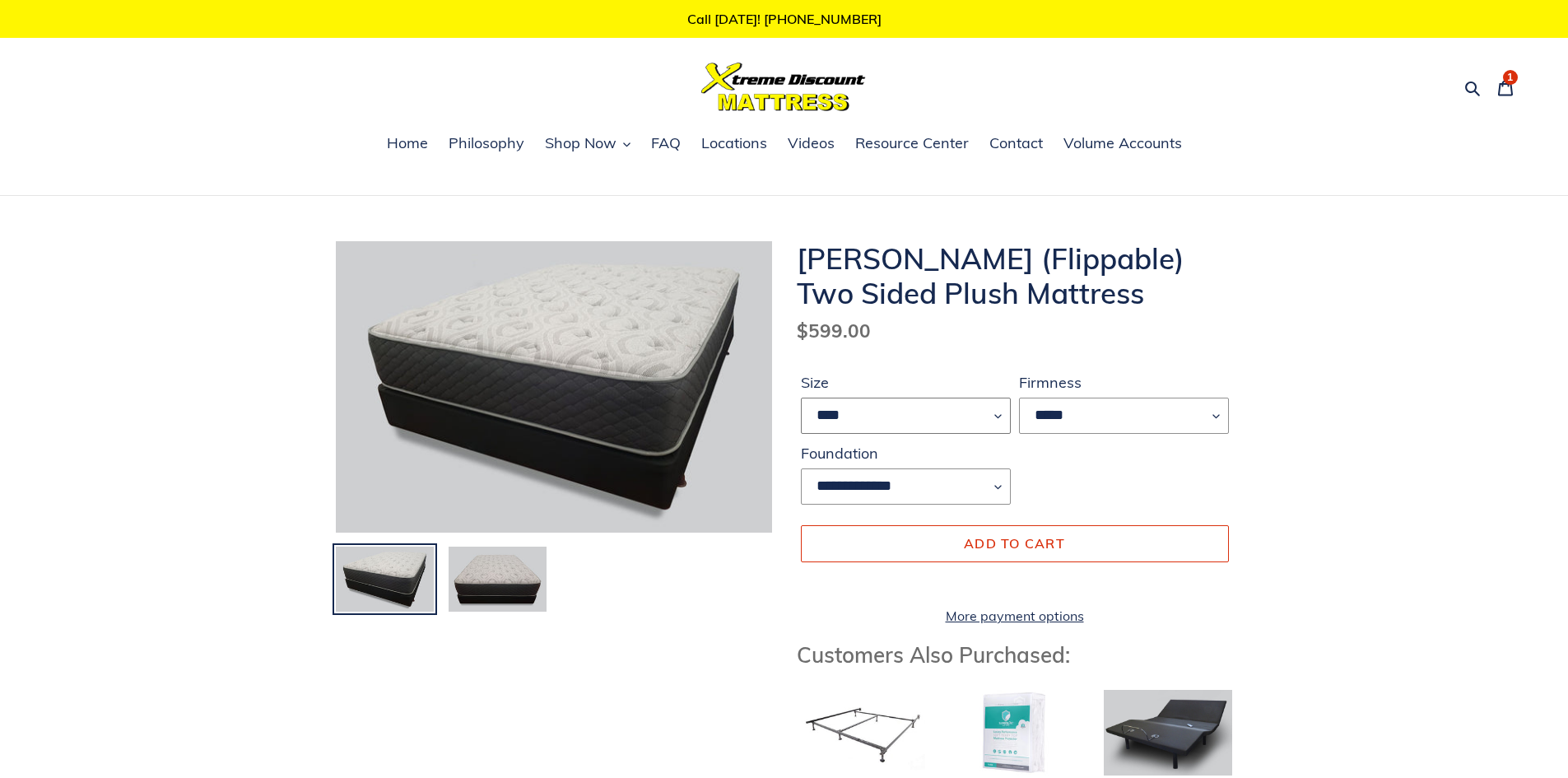
click at [984, 422] on select "**** ******* **** ***** ****" at bounding box center [905, 415] width 210 height 36
select select "****"
click at [801, 397] on select "**** ******* **** ***** ****" at bounding box center [905, 415] width 210 height 36
click at [742, 548] on ul at bounding box center [554, 584] width 451 height 78
click at [680, 597] on ul at bounding box center [554, 584] width 451 height 78
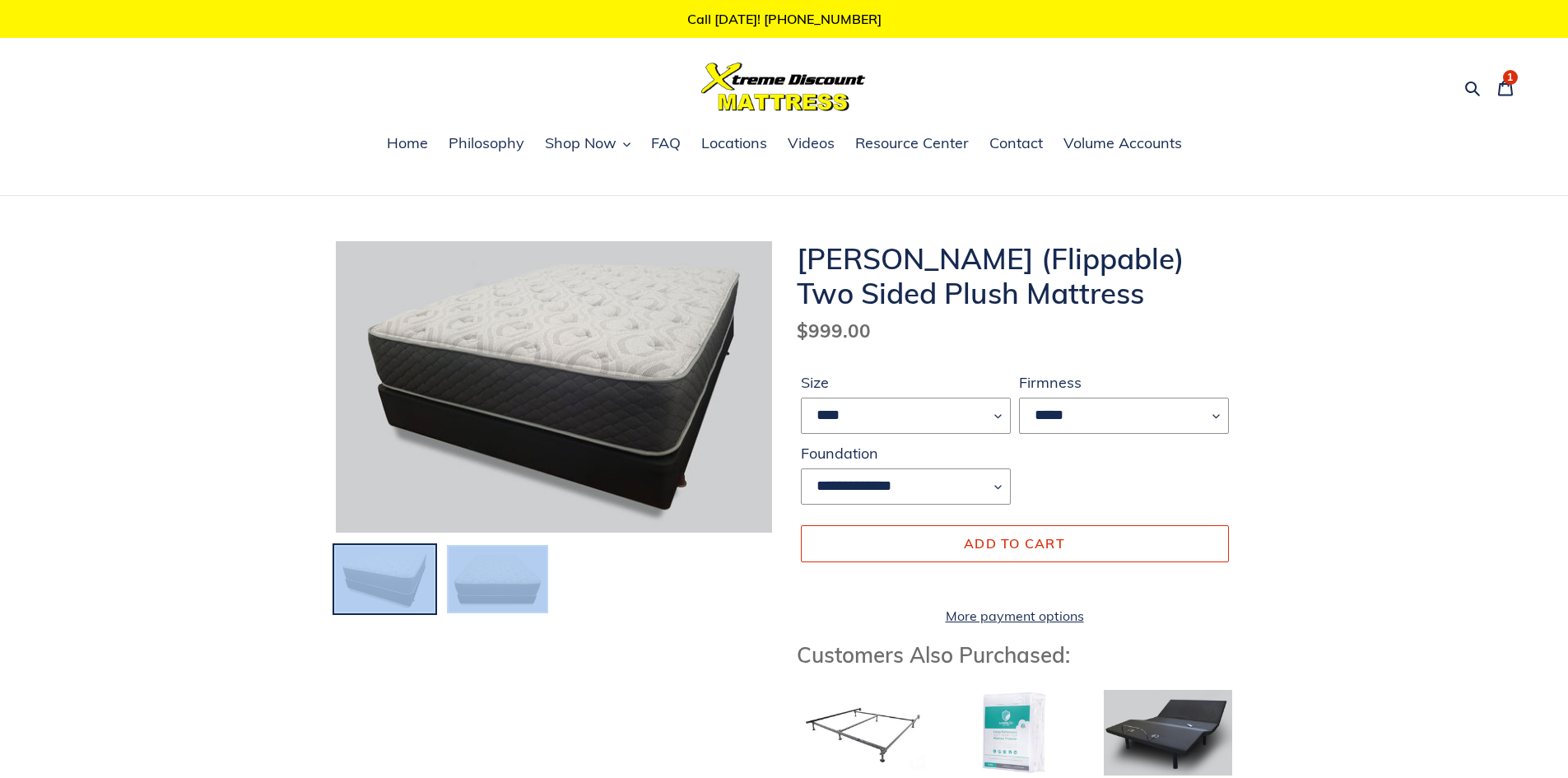
click at [680, 597] on ul at bounding box center [554, 584] width 451 height 78
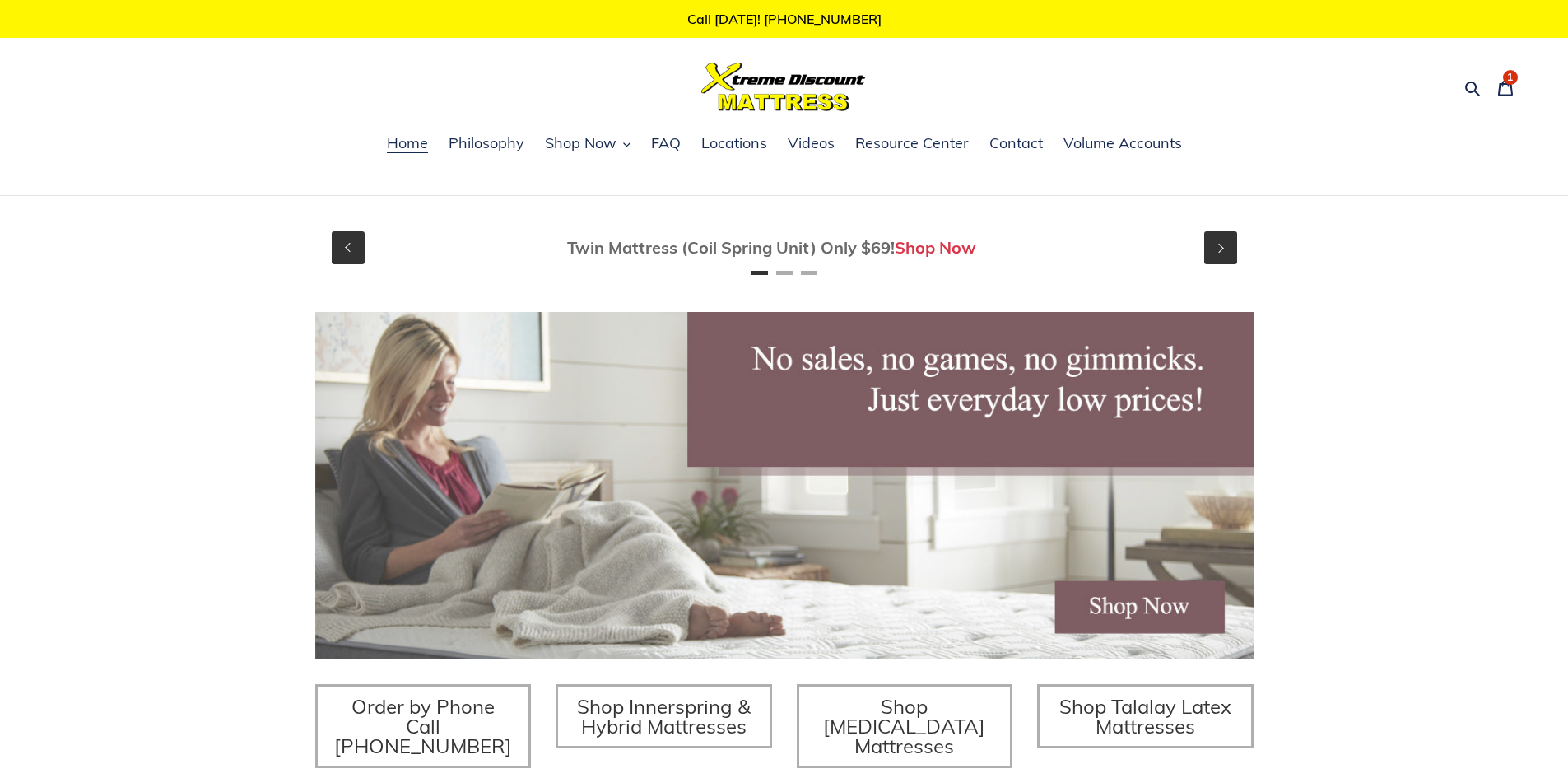
click at [1212, 247] on button "Next" at bounding box center [1221, 247] width 33 height 33
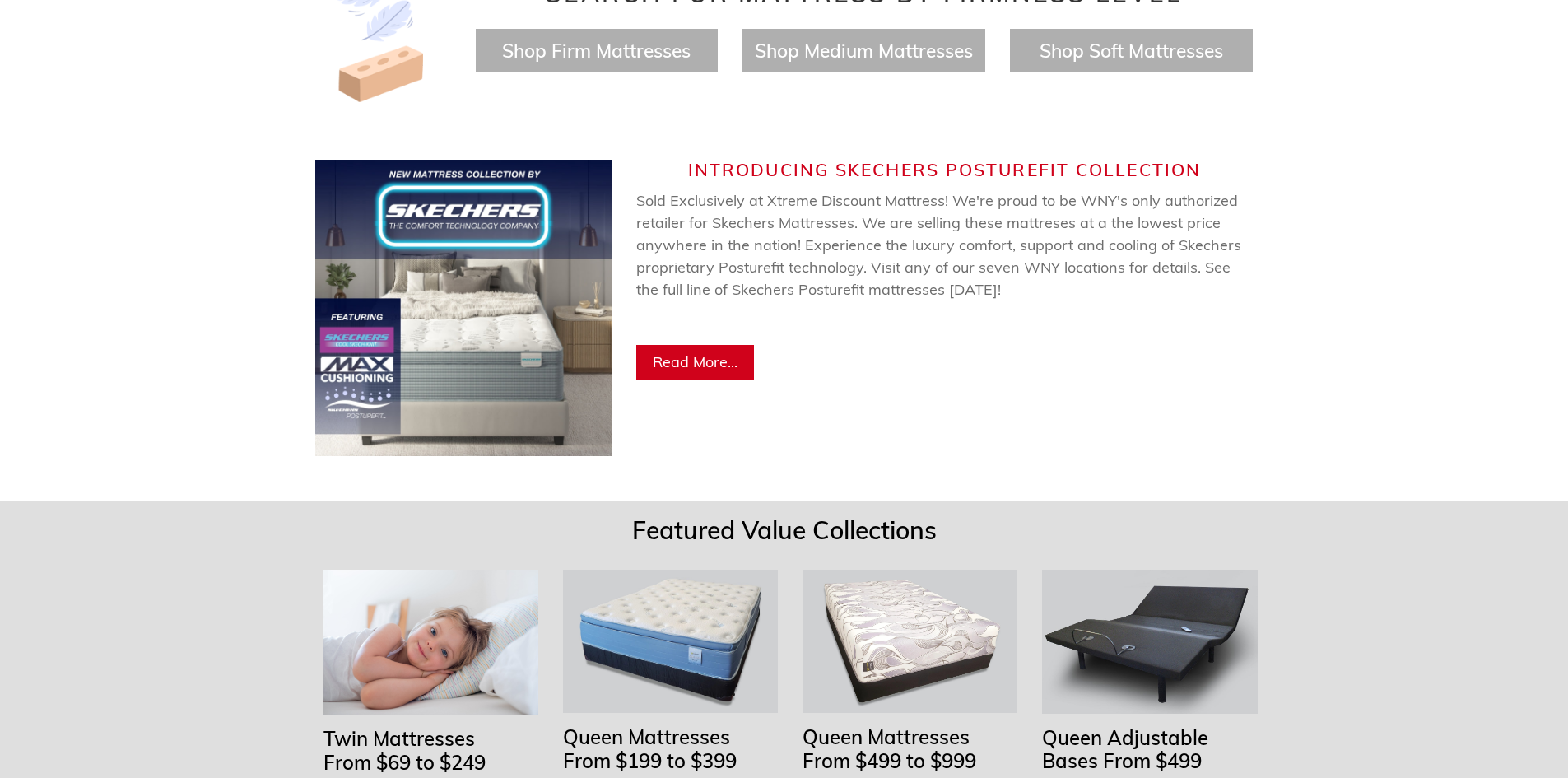
scroll to position [823, 0]
click at [694, 351] on span "Read More..." at bounding box center [695, 361] width 85 height 19
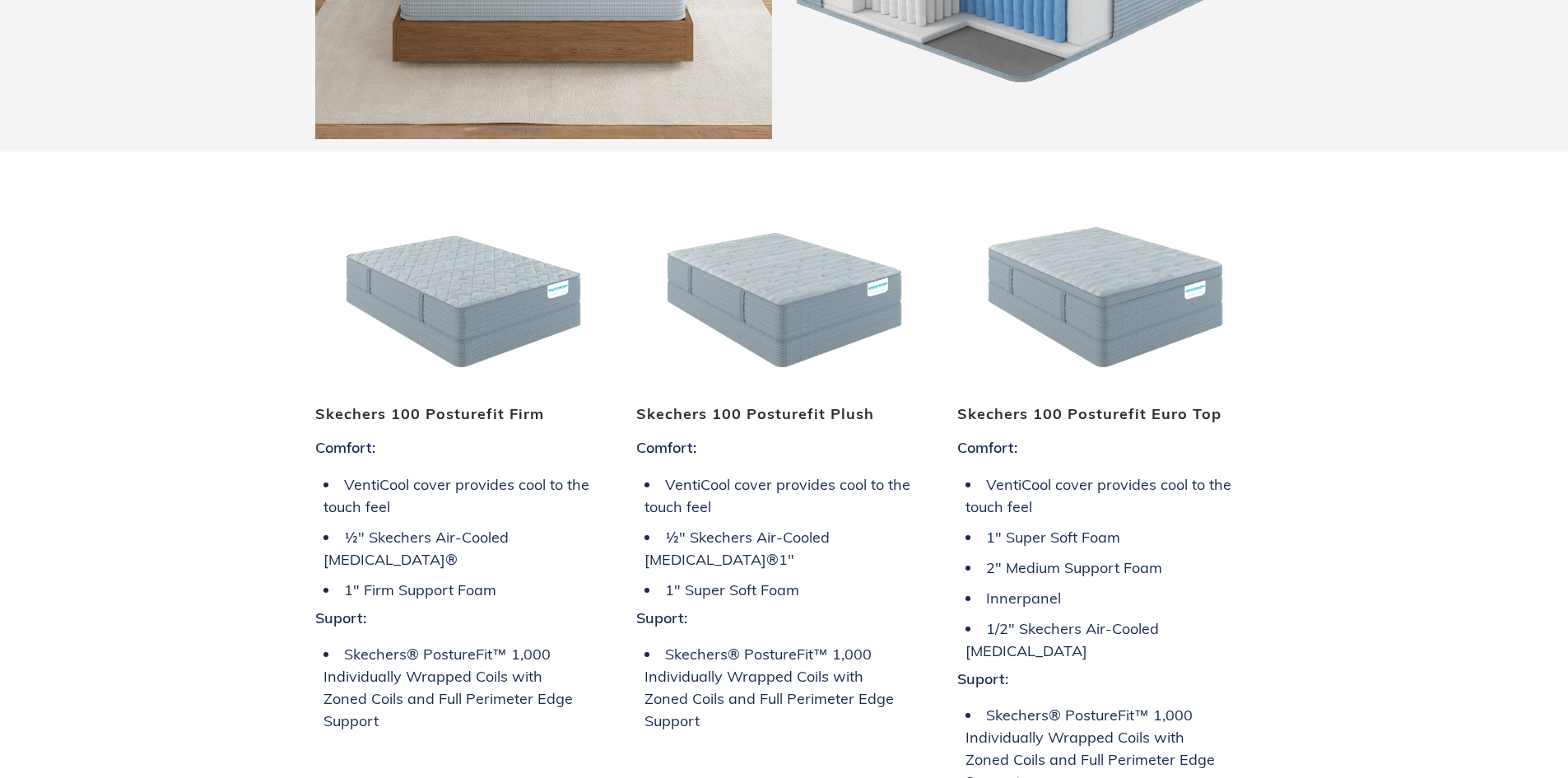
scroll to position [1235, 0]
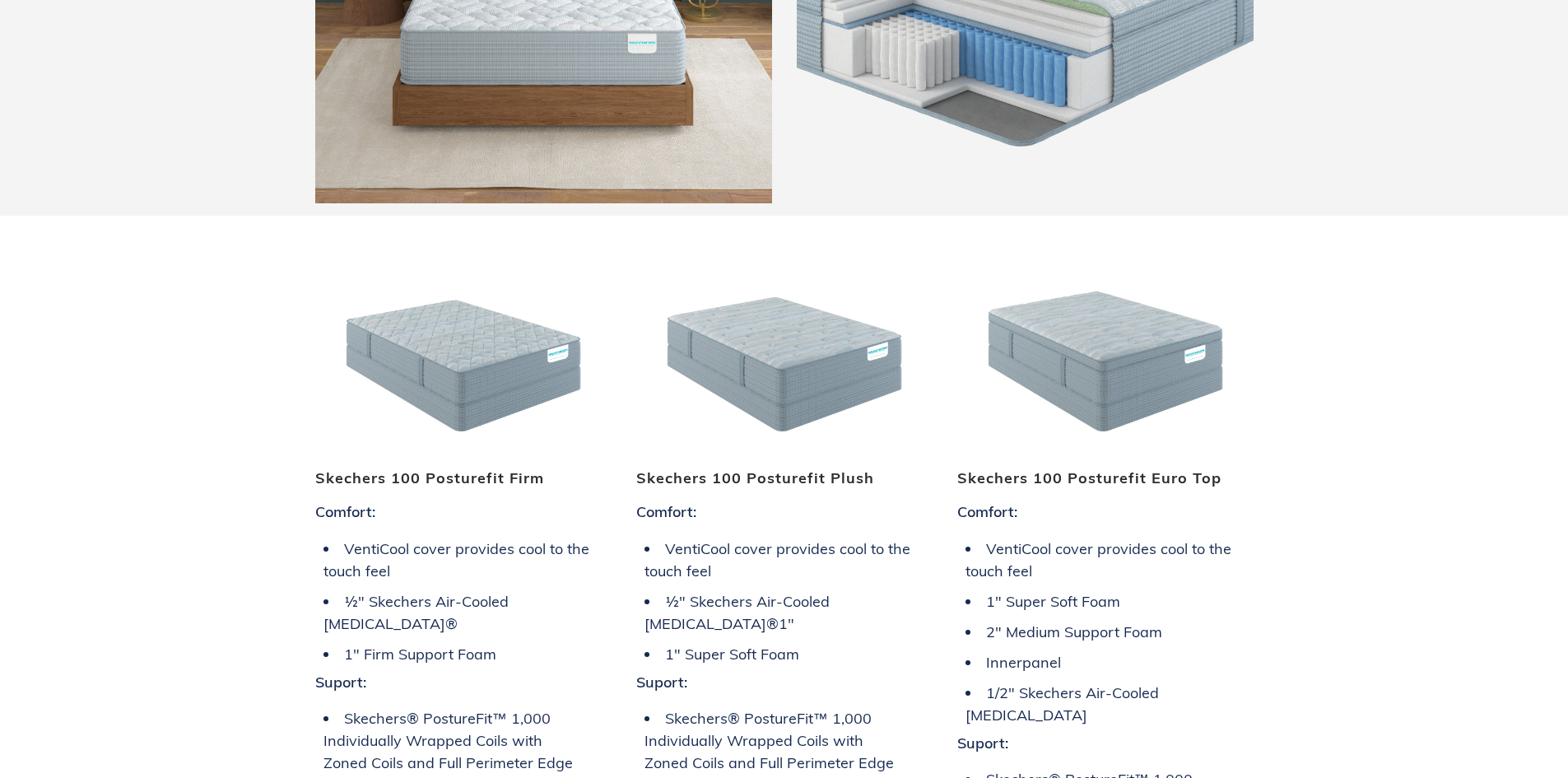
click at [1071, 337] on img at bounding box center [1105, 346] width 296 height 222
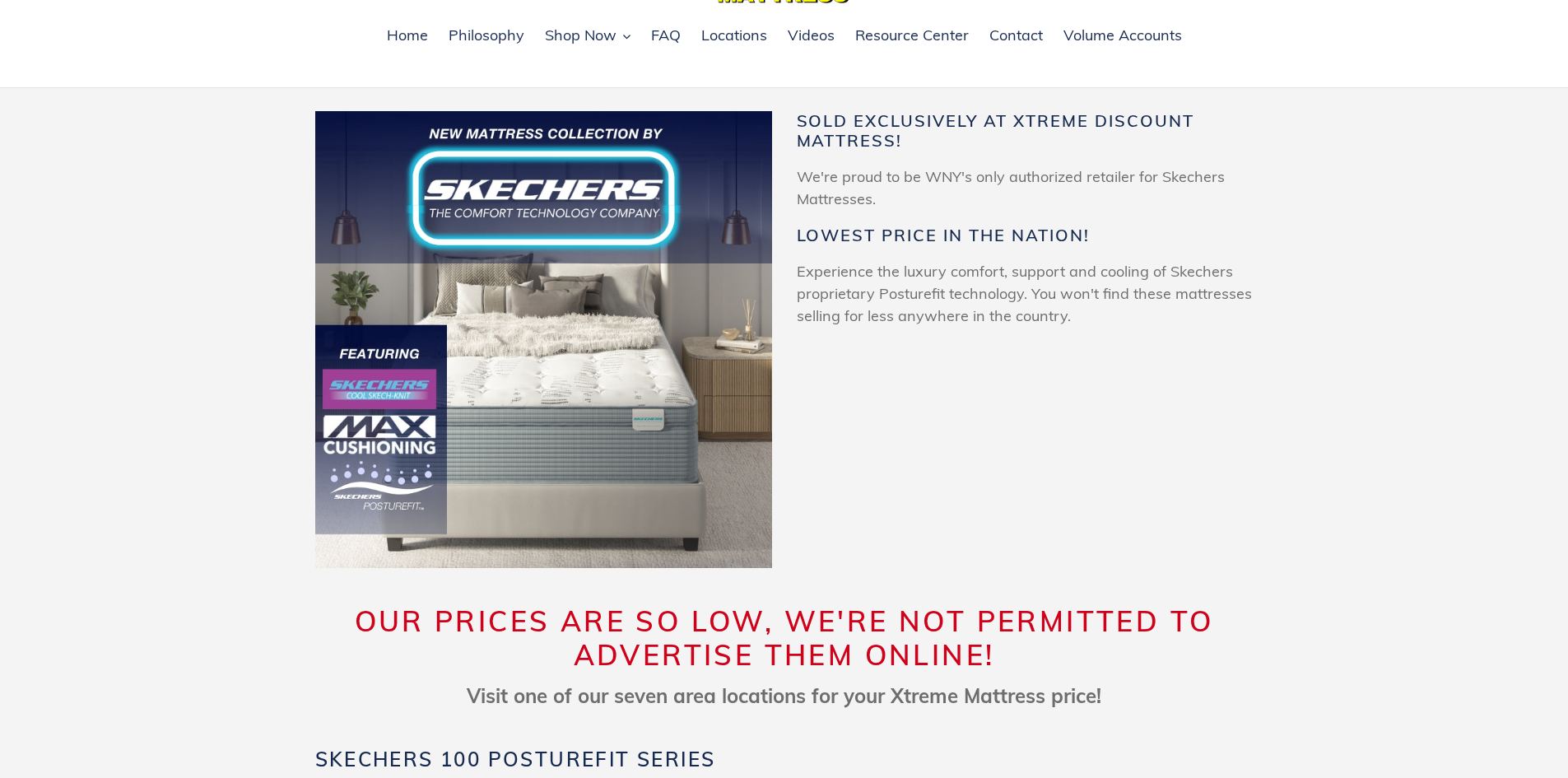
scroll to position [0, 0]
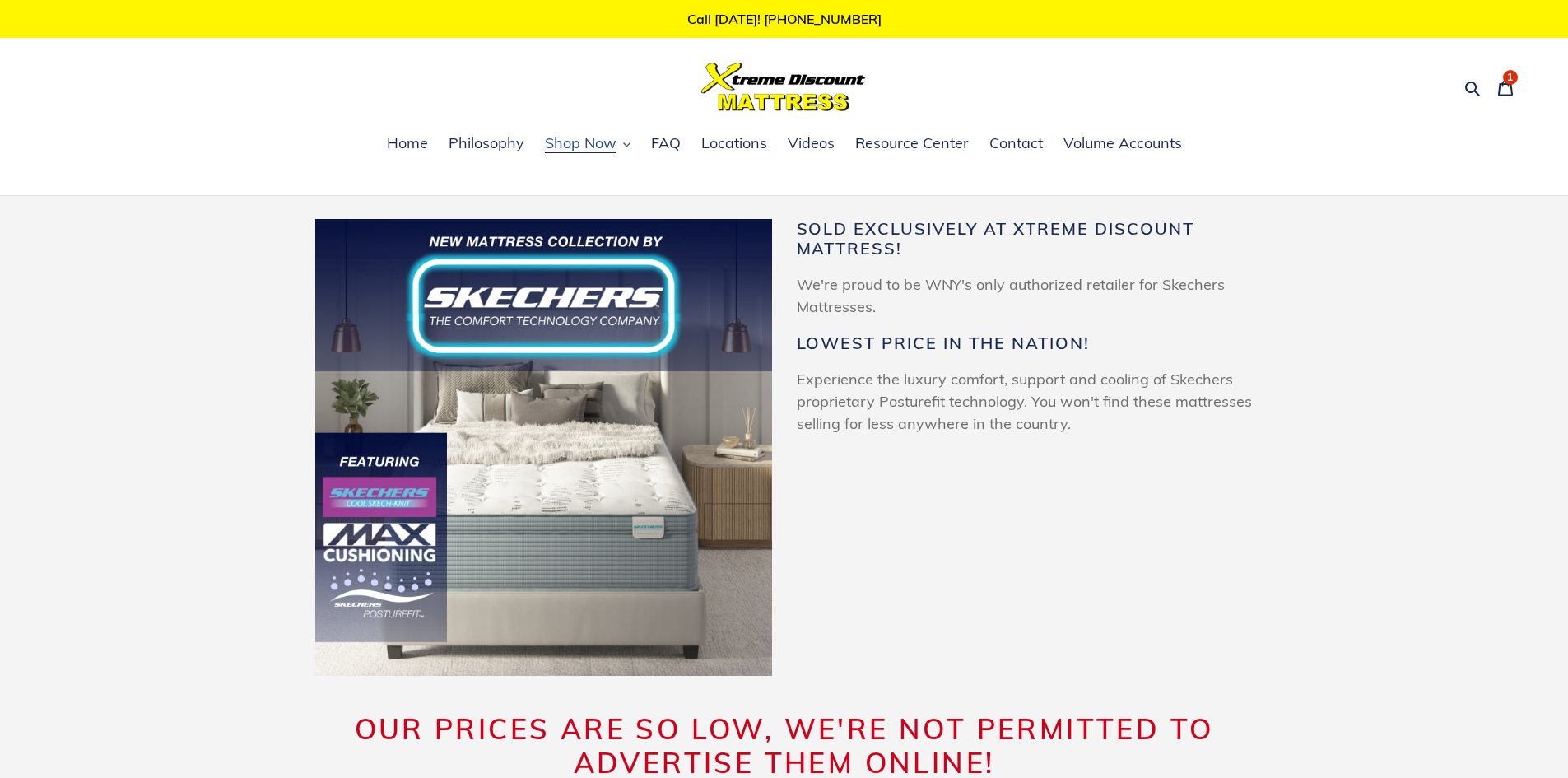
click at [574, 136] on span "Shop Now" at bounding box center [581, 144] width 72 height 20
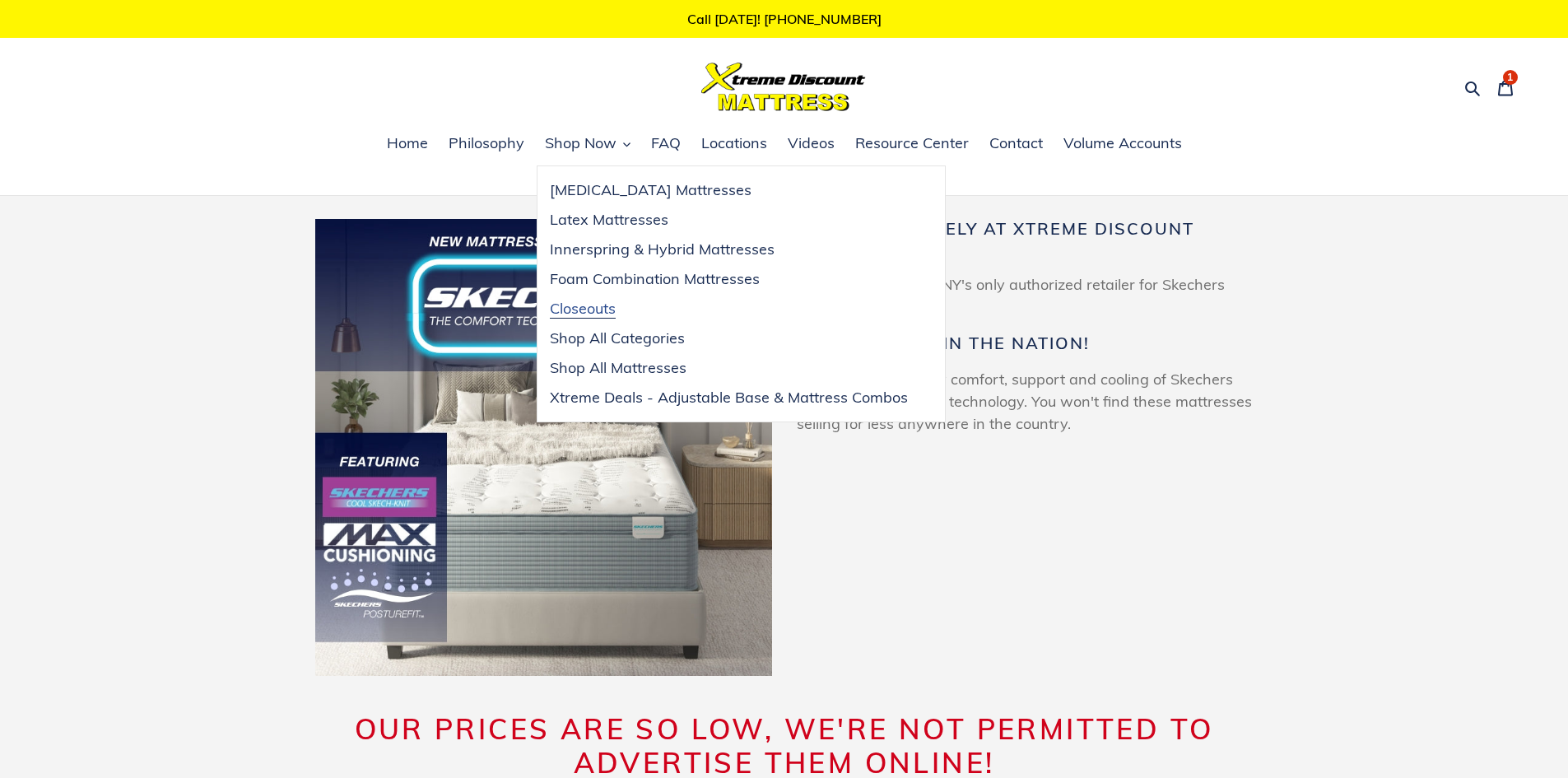
click at [573, 306] on span "Closeouts" at bounding box center [583, 309] width 66 height 20
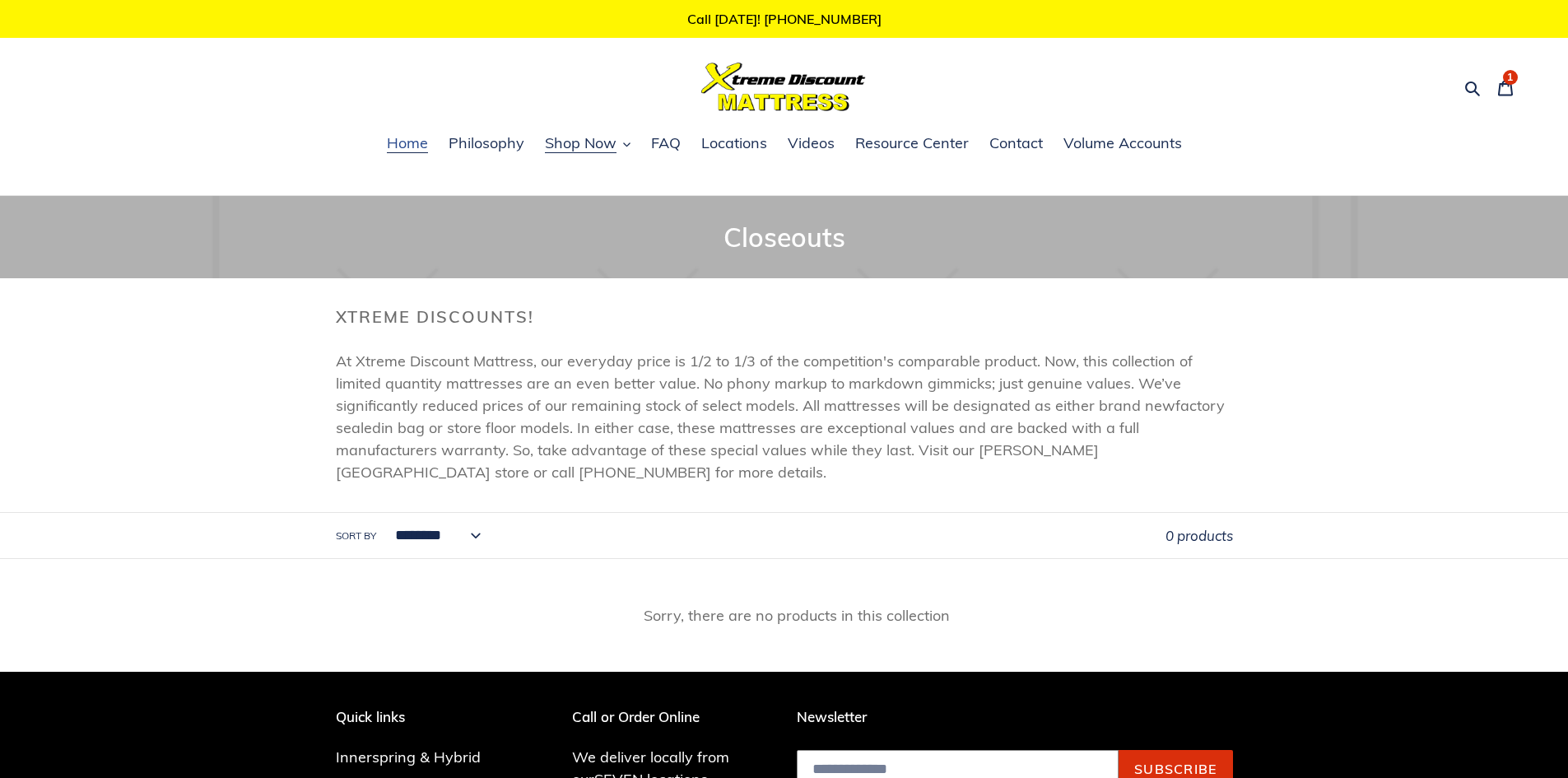
click at [410, 147] on span "Home" at bounding box center [407, 144] width 41 height 20
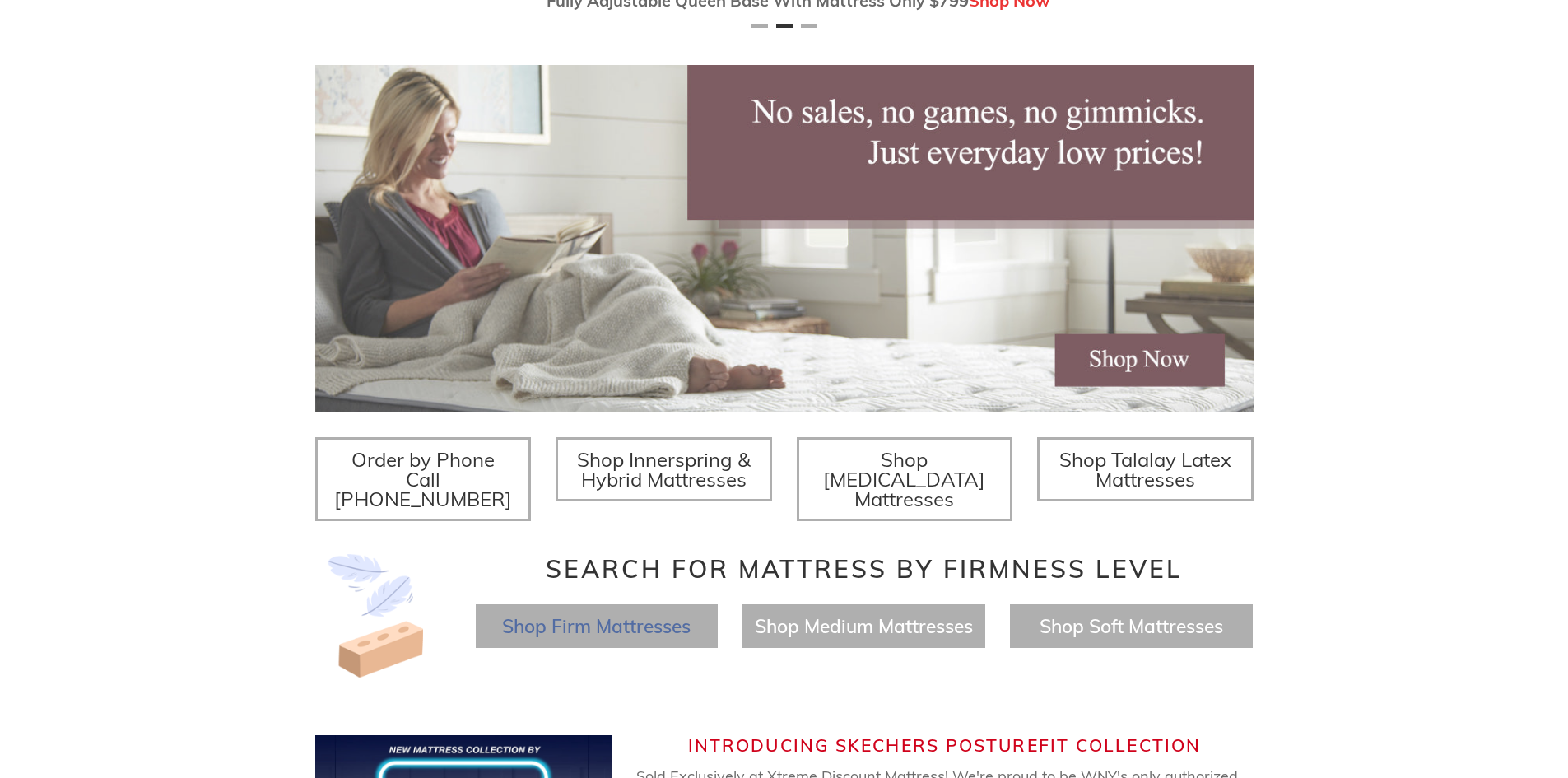
scroll to position [0, 938]
click at [577, 614] on span "Shop Firm Mattresses" at bounding box center [596, 626] width 189 height 24
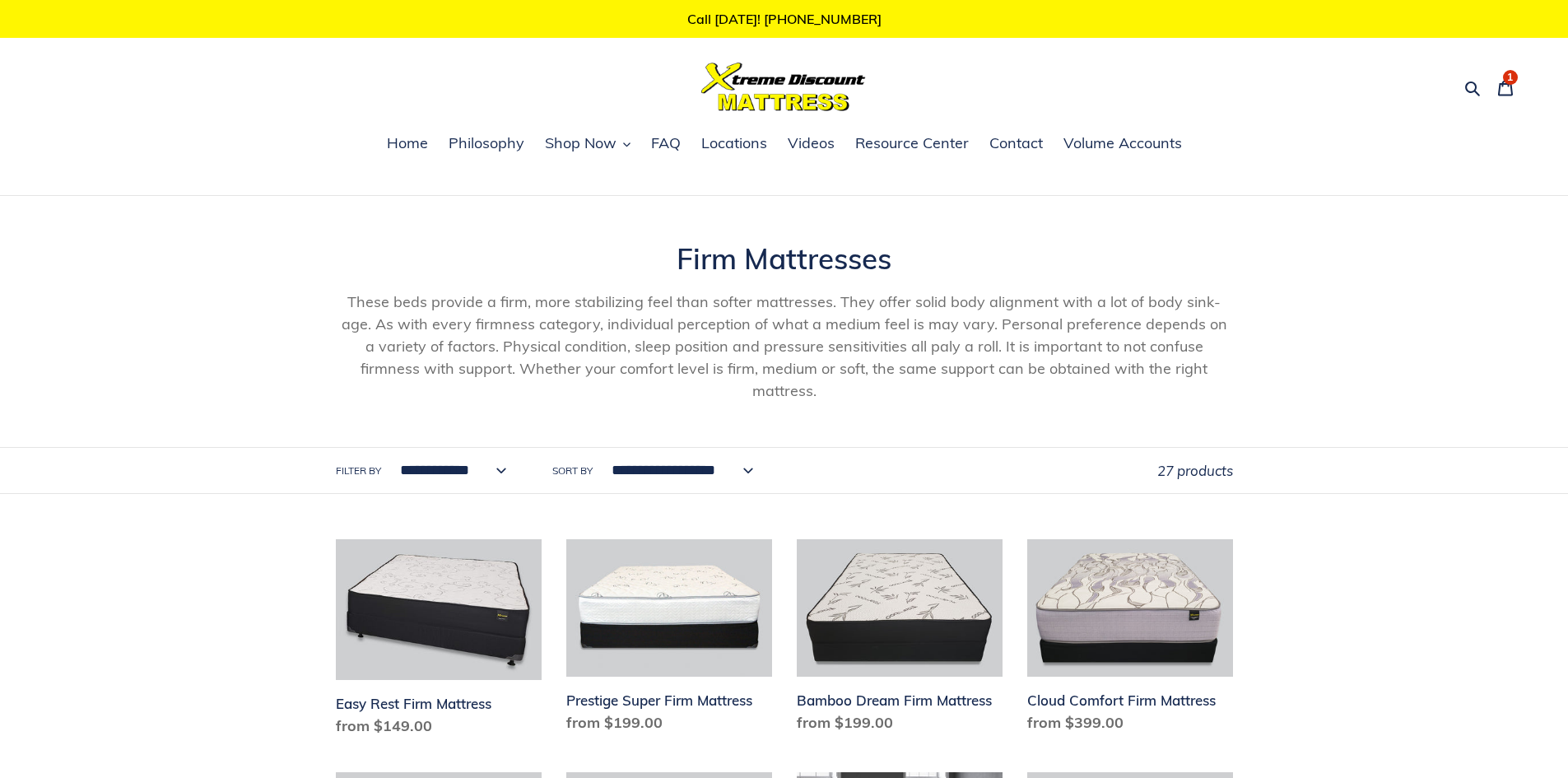
scroll to position [329, 0]
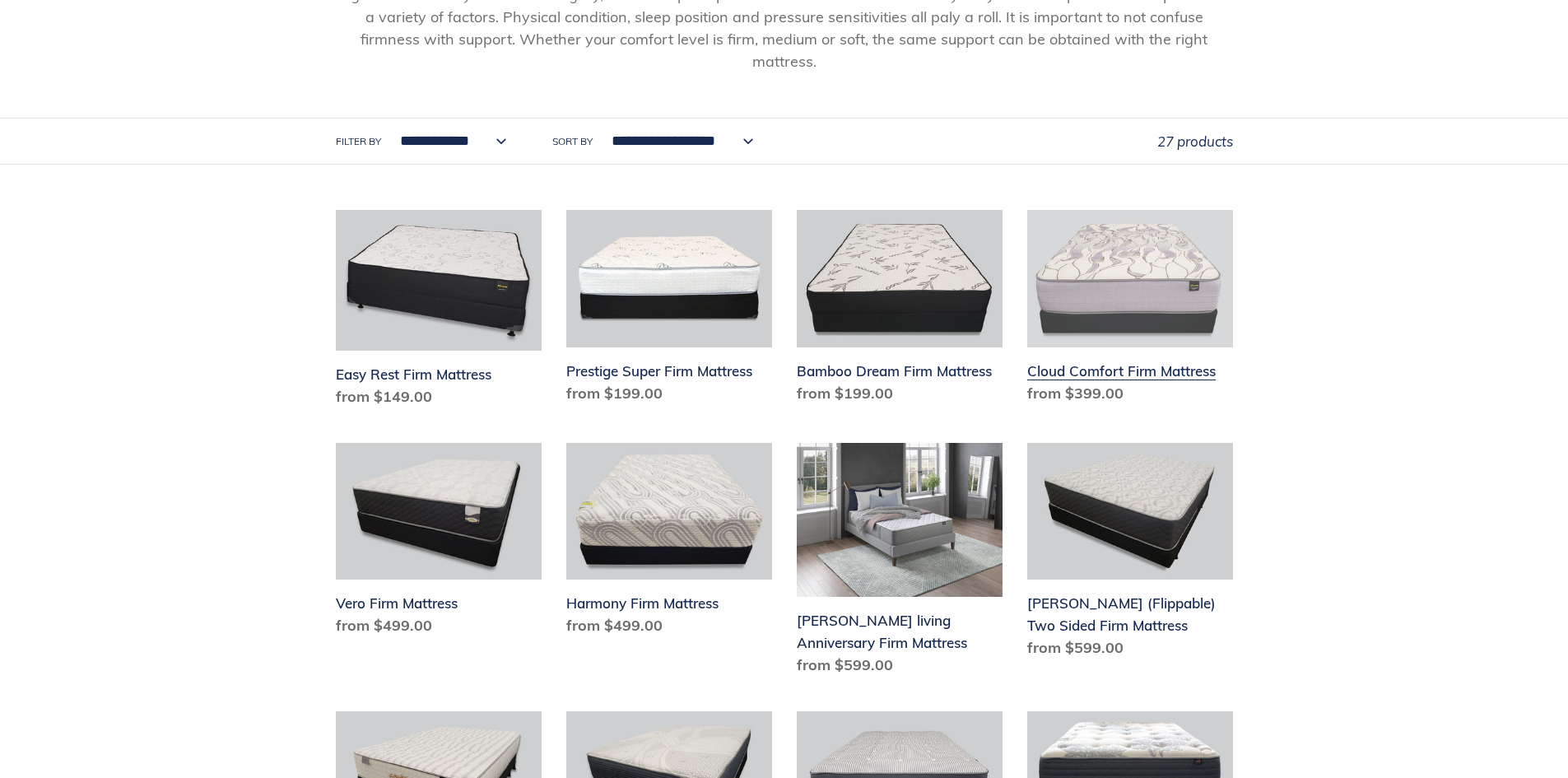
click at [1089, 265] on link "Cloud Comfort Firm Mattress" at bounding box center [1130, 310] width 205 height 201
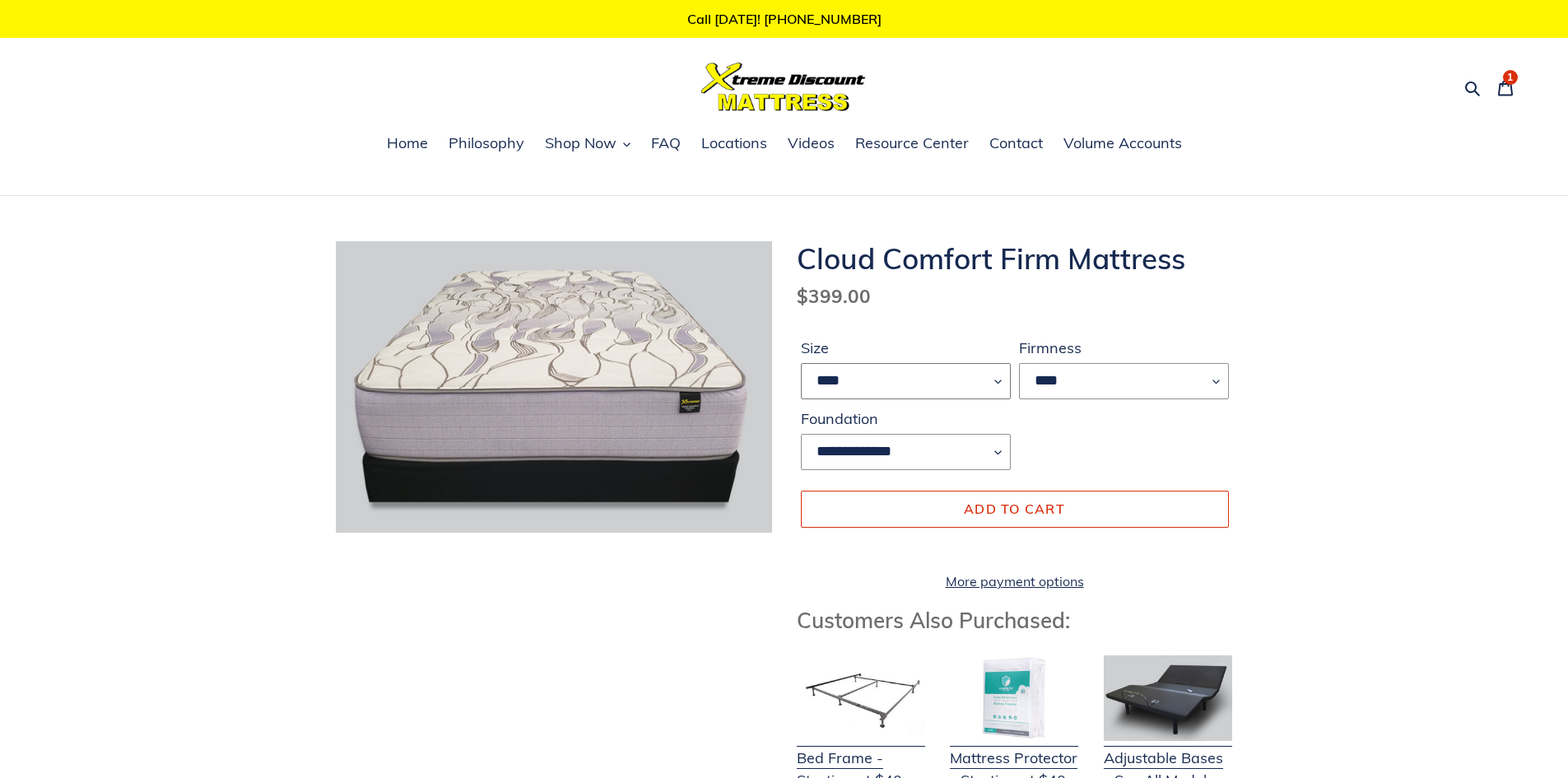
click at [999, 377] on select "**** ******* **** ***** ****" at bounding box center [905, 381] width 210 height 36
select select "****"
click at [801, 363] on select "**** ******* **** ***** ****" at bounding box center [905, 381] width 210 height 36
click at [1000, 504] on span "Add to cart" at bounding box center [1014, 508] width 101 height 17
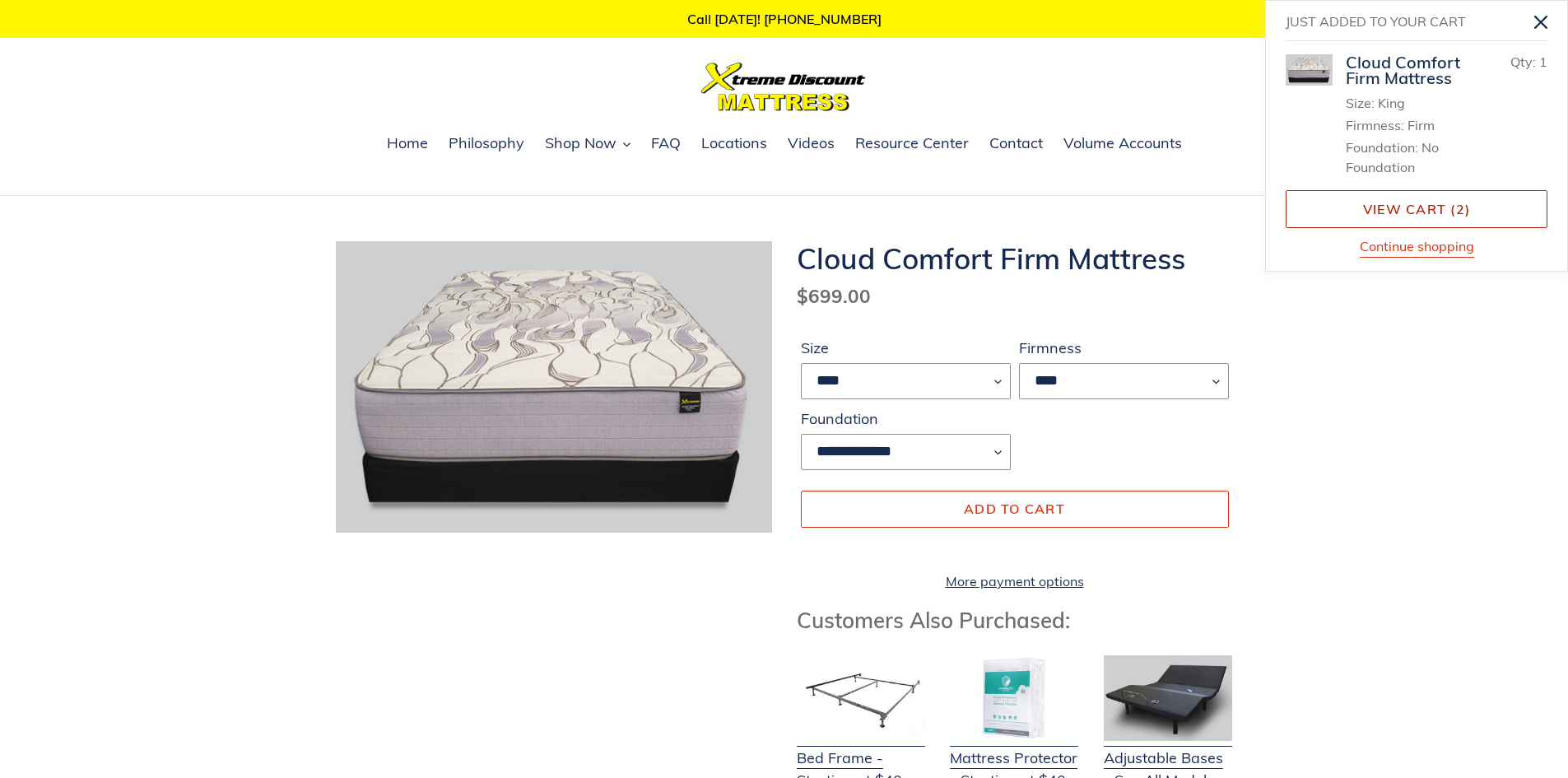
click at [1407, 207] on link "View cart ( 2 )" at bounding box center [1417, 209] width 262 height 38
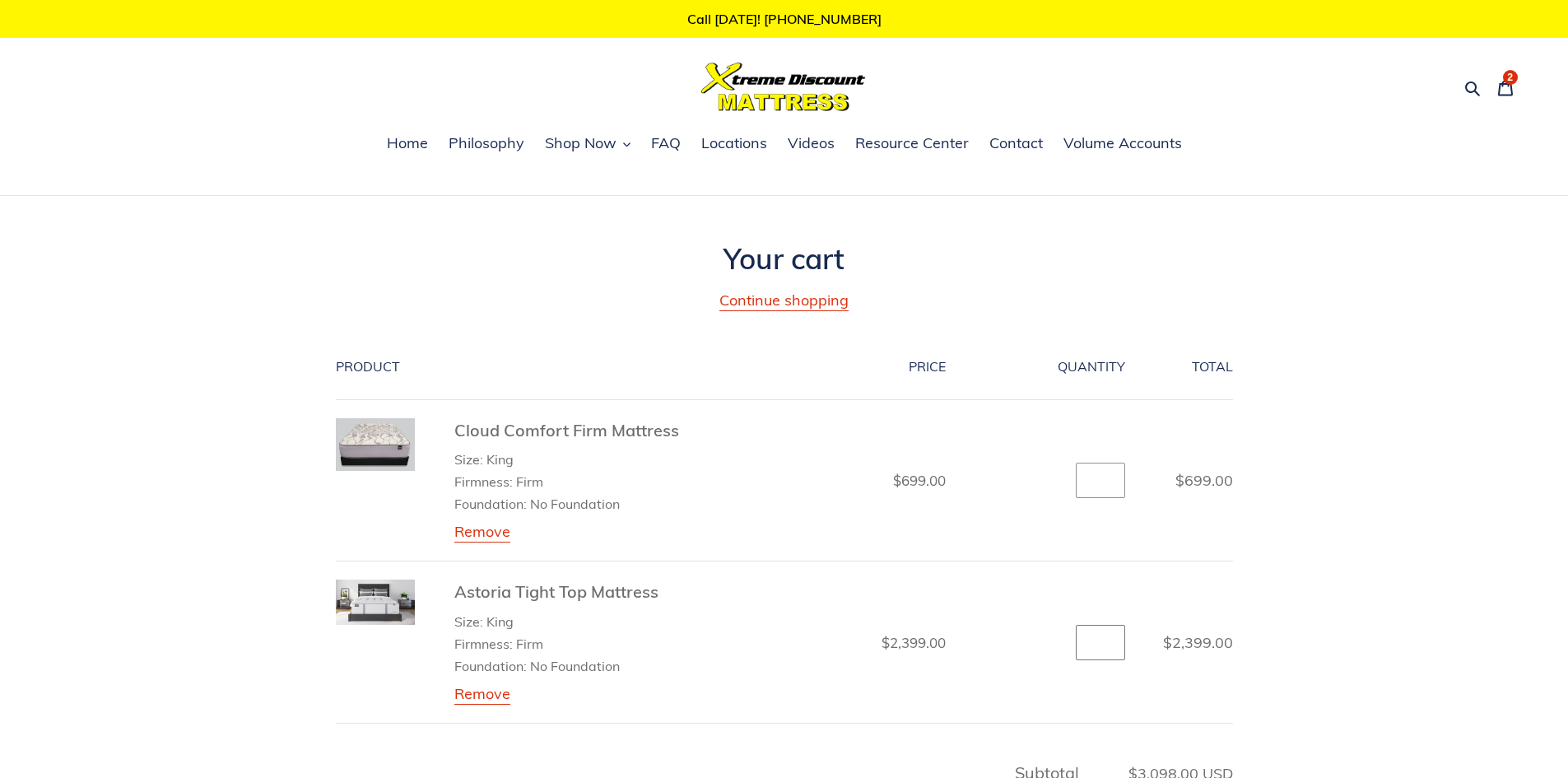
type input "*"
click at [1110, 639] on input "*" at bounding box center [1100, 642] width 49 height 36
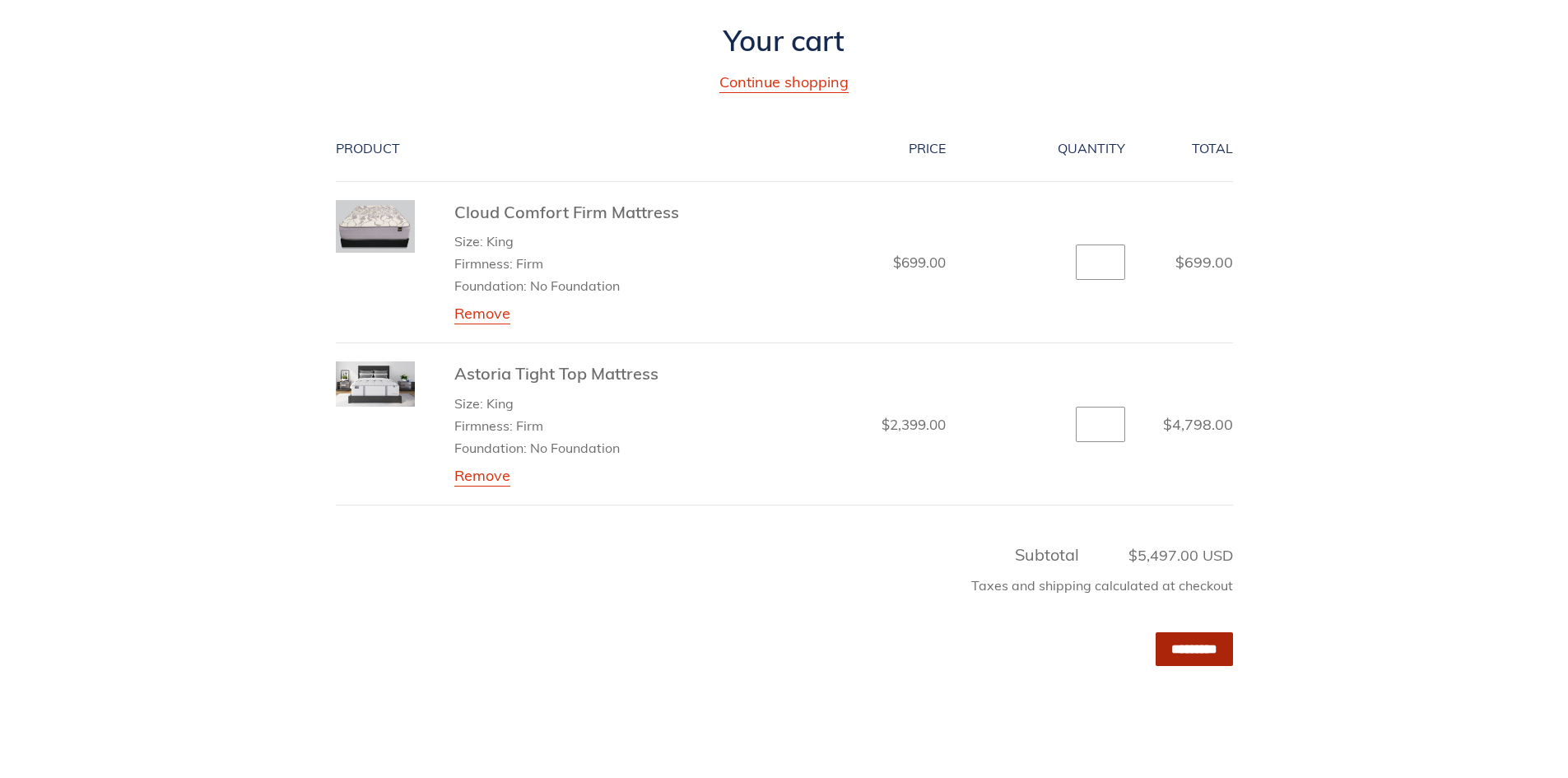
scroll to position [247, 0]
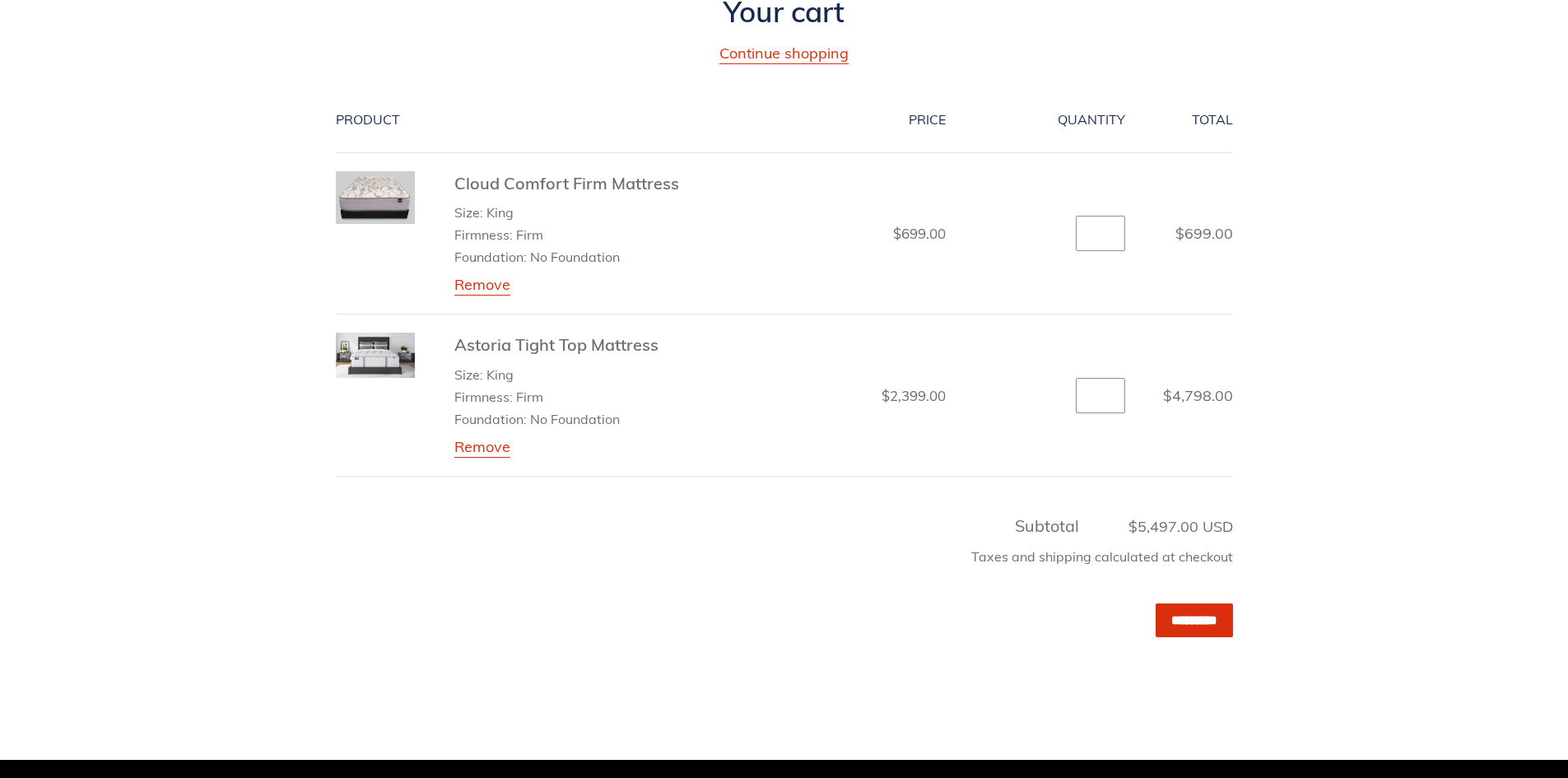
click at [897, 574] on div "Taxes and shipping calculated at checkout" at bounding box center [784, 560] width 898 height 44
click at [847, 523] on div "Subtotal $5,497.00 USD" at bounding box center [784, 526] width 898 height 25
click at [369, 351] on img at bounding box center [375, 354] width 79 height 44
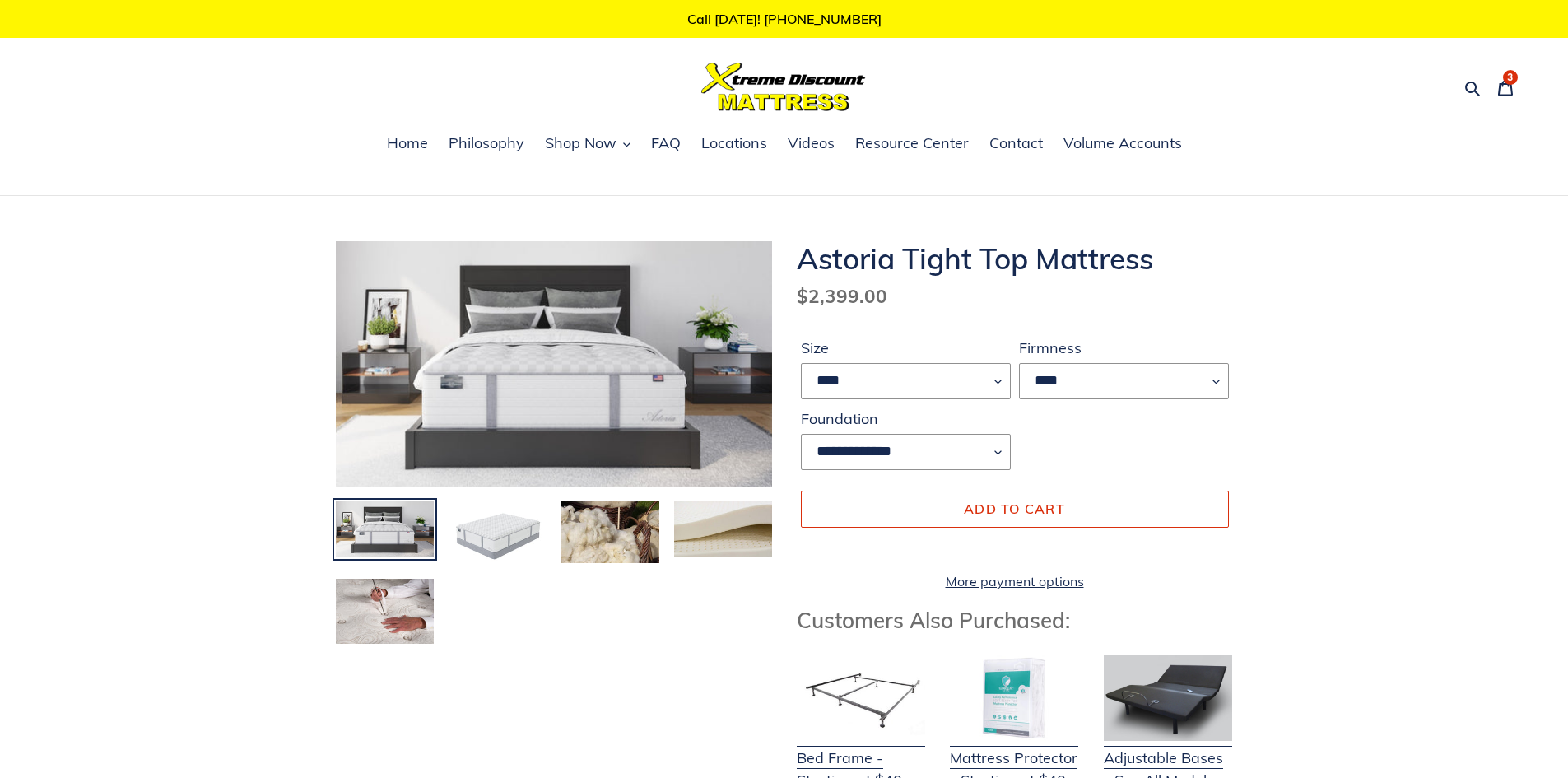
click at [589, 366] on img at bounding box center [501, 363] width 1091 height 616
click at [595, 547] on img at bounding box center [609, 532] width 101 height 64
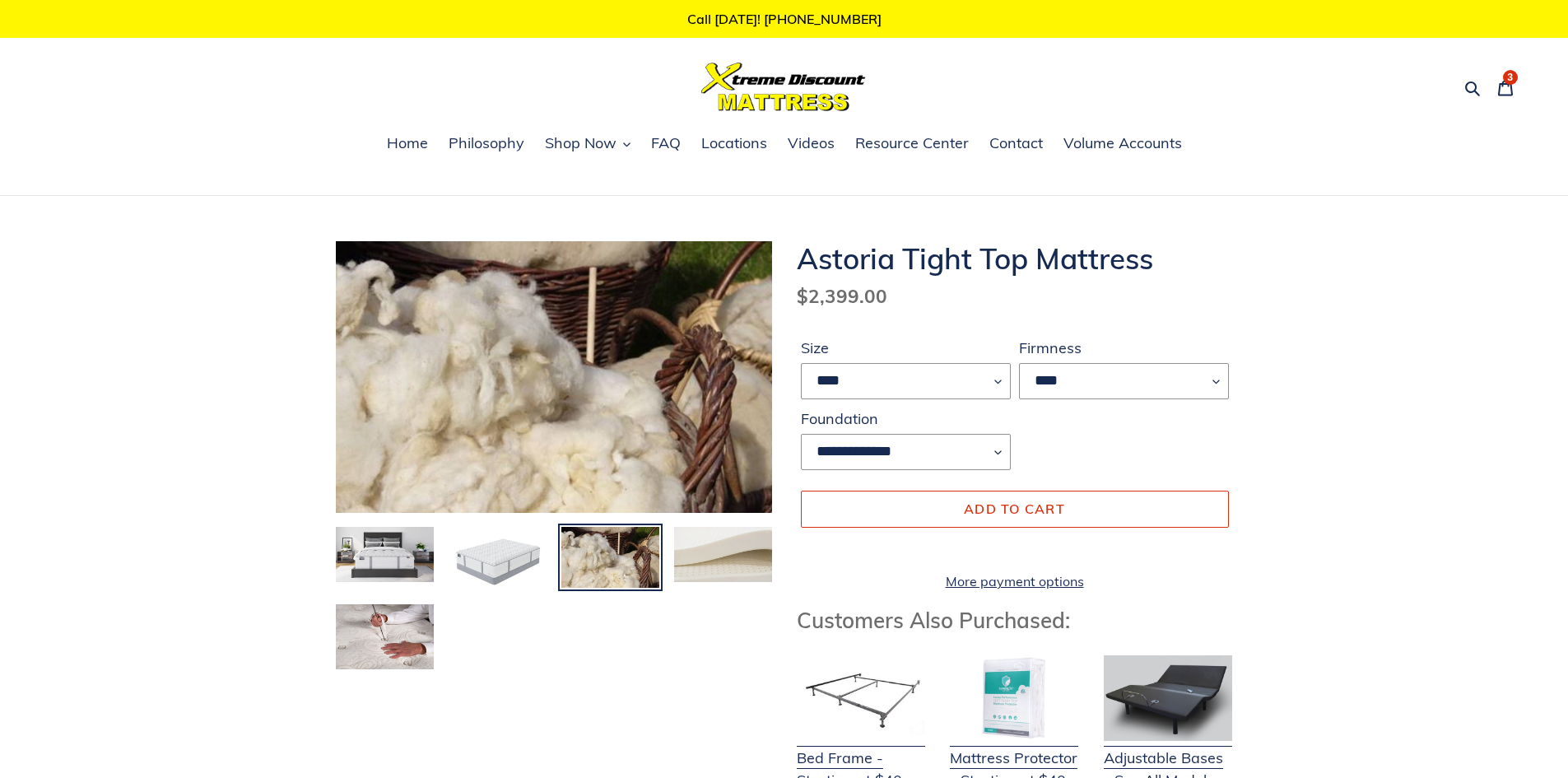
click at [711, 543] on img at bounding box center [723, 554] width 101 height 58
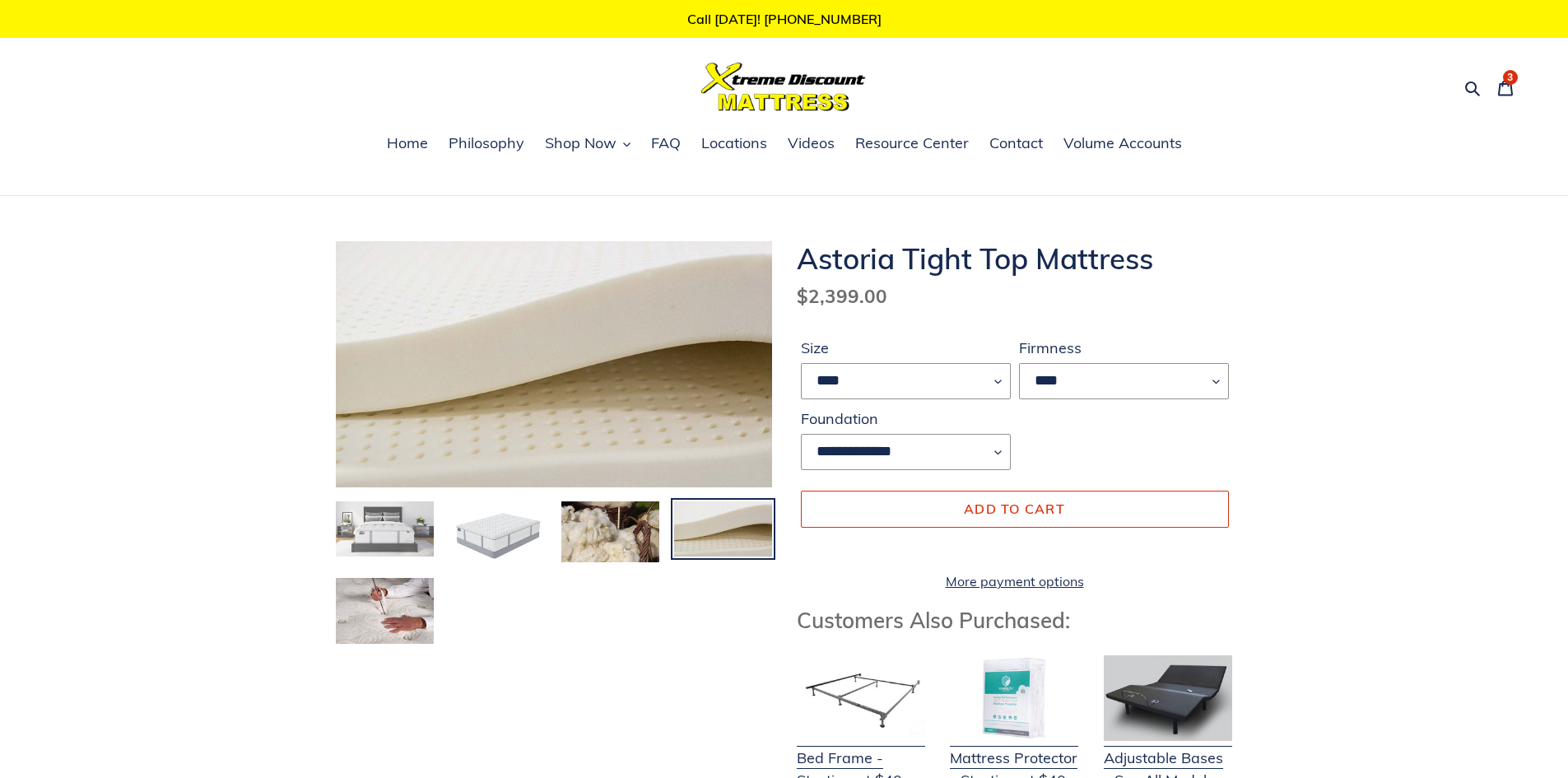
click at [390, 551] on img at bounding box center [384, 529] width 101 height 58
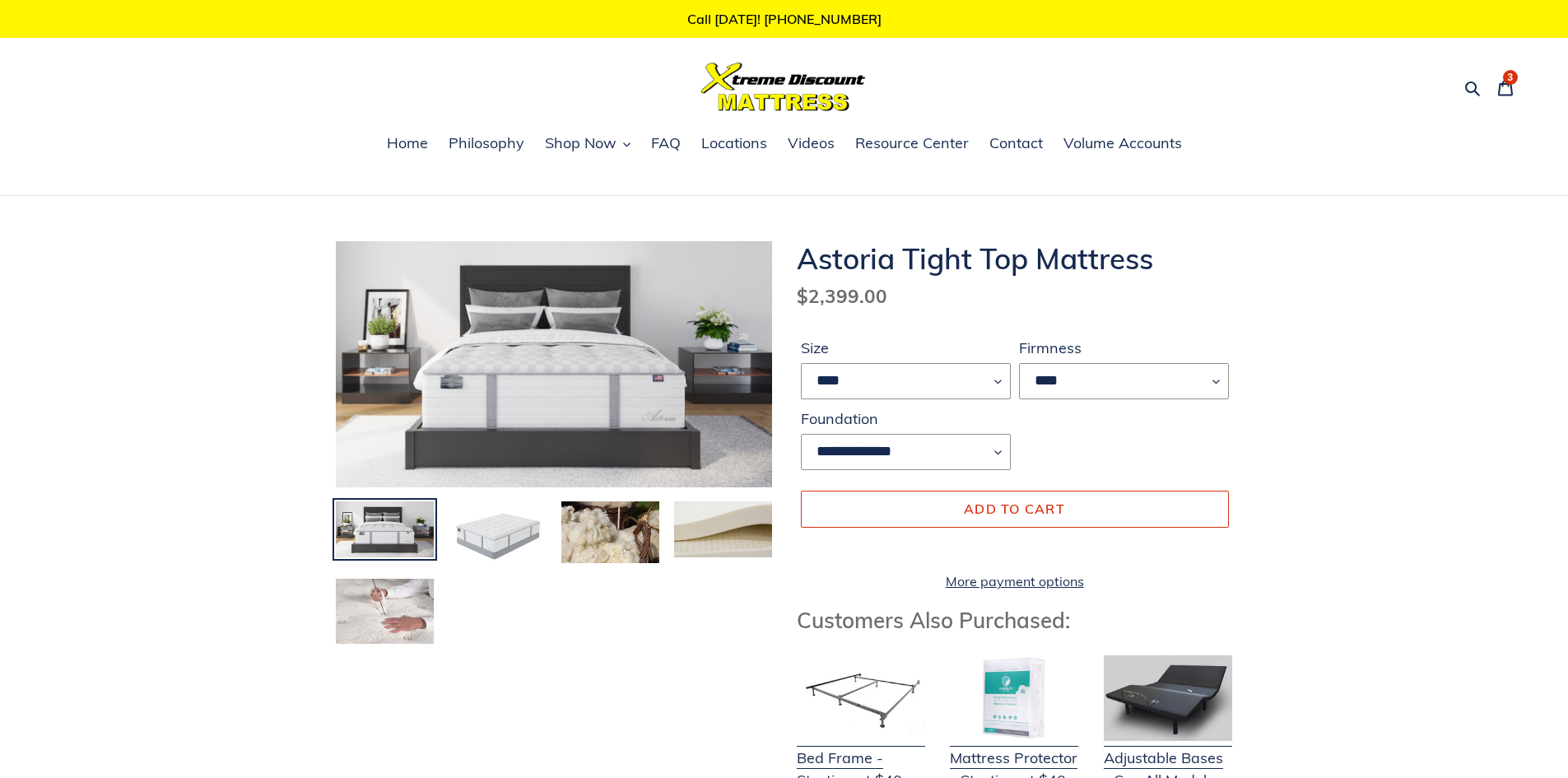
click at [419, 629] on img at bounding box center [384, 611] width 101 height 69
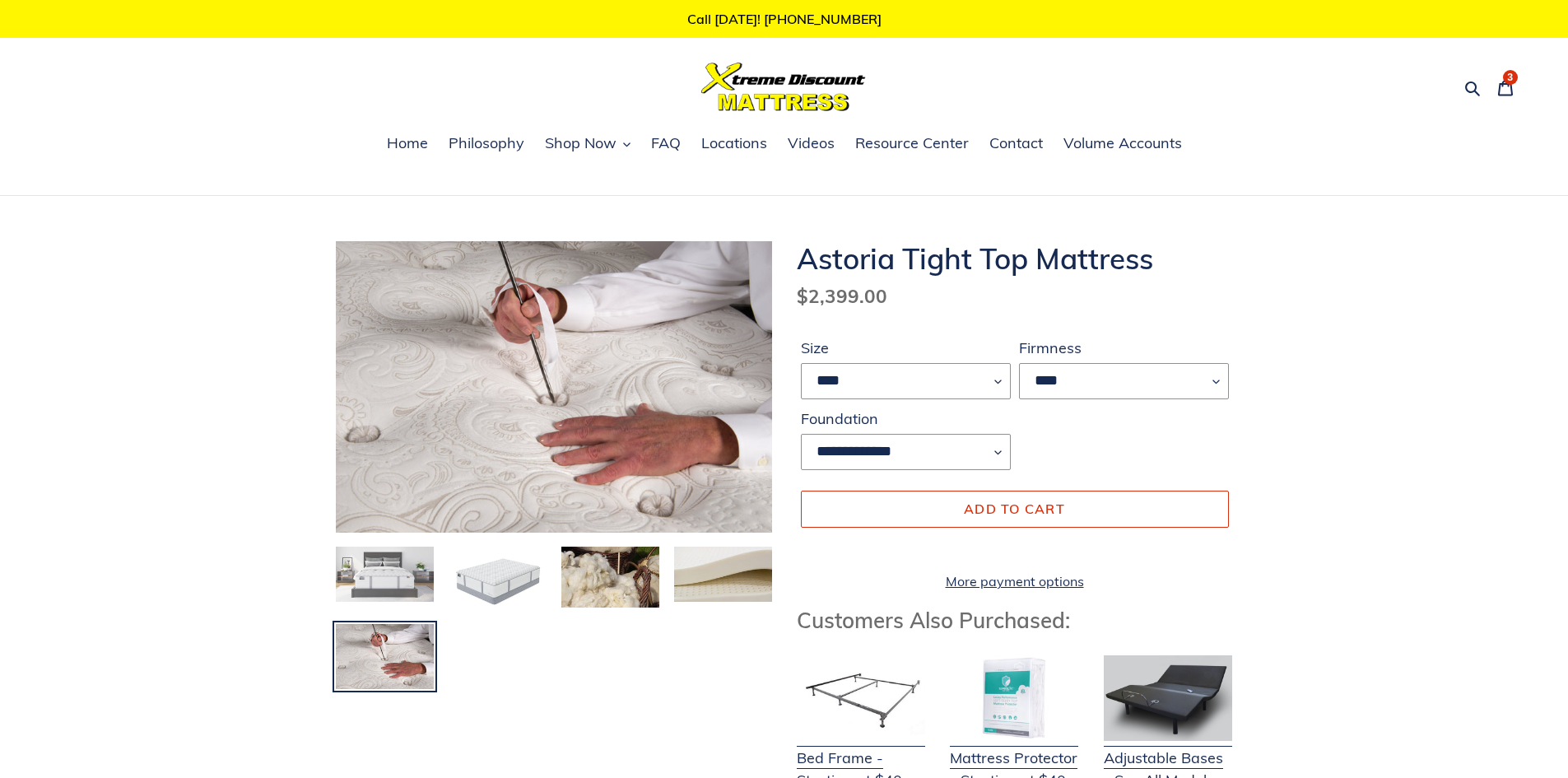
click at [380, 591] on img at bounding box center [384, 574] width 101 height 58
